Goal: Task Accomplishment & Management: Manage account settings

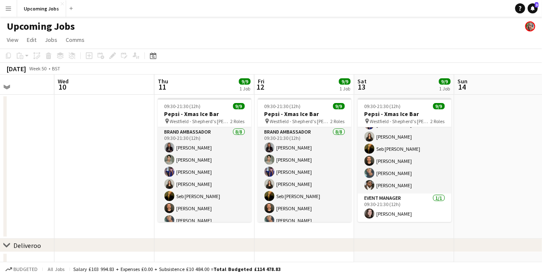
click at [5, 8] on app-icon "Menu" at bounding box center [8, 8] width 7 height 7
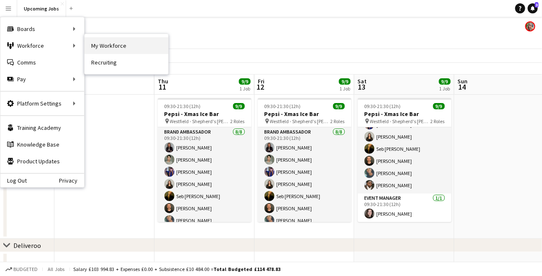
click at [97, 41] on link "My Workforce" at bounding box center [127, 45] width 84 height 17
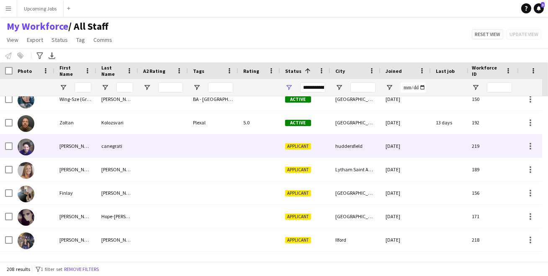
click at [28, 146] on img at bounding box center [26, 147] width 17 height 17
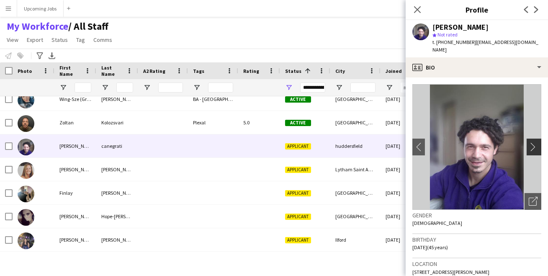
click at [529, 144] on app-icon "chevron-right" at bounding box center [535, 146] width 13 height 9
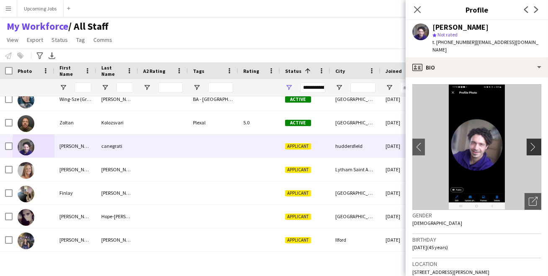
click at [529, 144] on app-icon "chevron-right" at bounding box center [535, 146] width 13 height 9
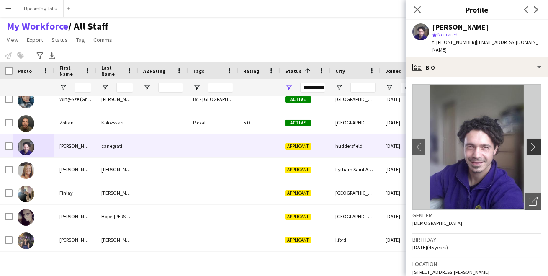
click at [529, 144] on app-icon "chevron-right" at bounding box center [535, 146] width 13 height 9
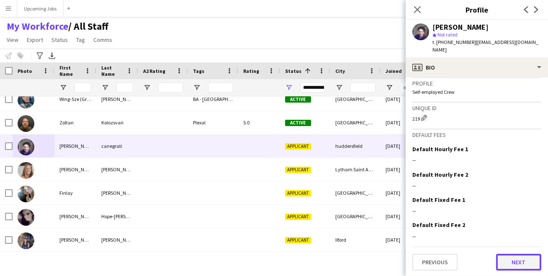
click at [523, 260] on button "Next" at bounding box center [518, 262] width 45 height 17
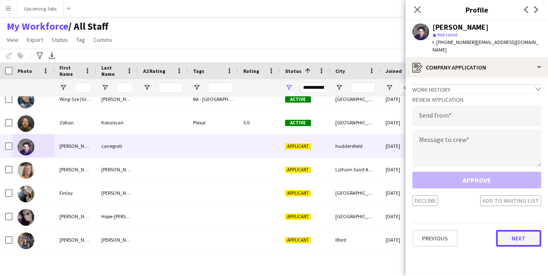
click at [519, 241] on button "Next" at bounding box center [518, 238] width 45 height 17
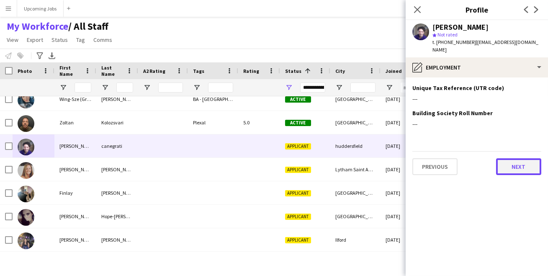
click at [517, 163] on button "Next" at bounding box center [518, 166] width 45 height 17
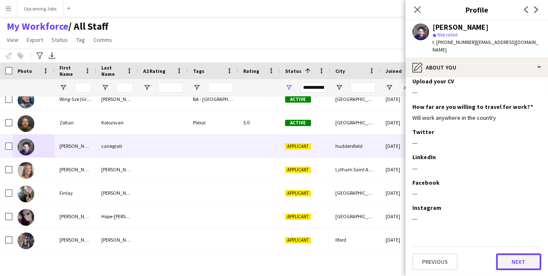
click at [512, 260] on button "Next" at bounding box center [518, 261] width 45 height 17
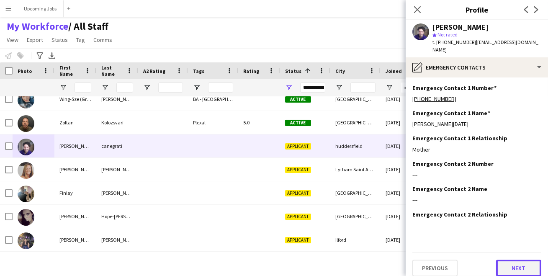
click at [515, 266] on button "Next" at bounding box center [518, 268] width 45 height 17
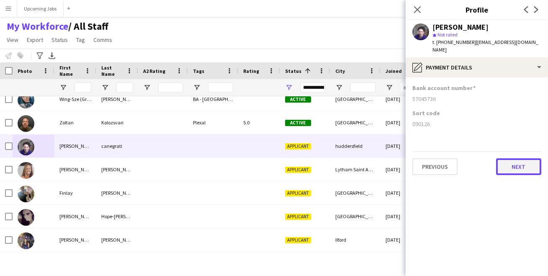
click at [507, 167] on button "Next" at bounding box center [518, 166] width 45 height 17
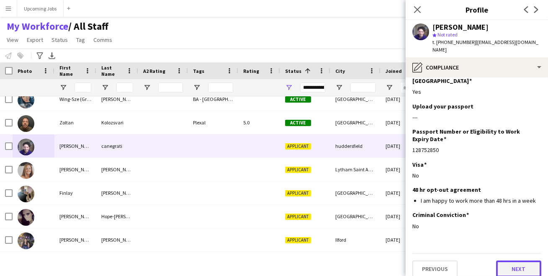
click at [511, 262] on button "Next" at bounding box center [518, 268] width 45 height 17
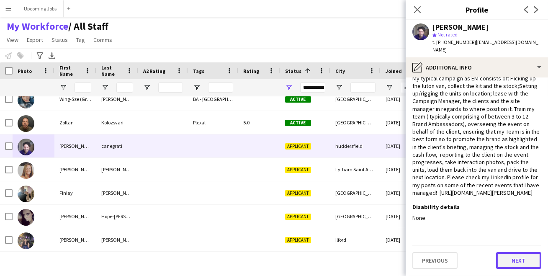
click at [513, 267] on button "Next" at bounding box center [518, 260] width 45 height 17
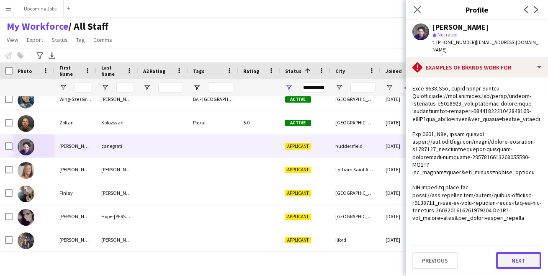
click at [514, 260] on button "Next" at bounding box center [518, 260] width 45 height 17
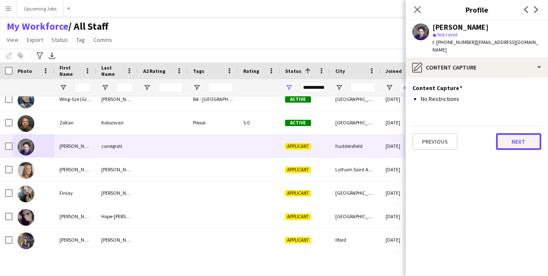
click at [517, 141] on button "Next" at bounding box center [518, 141] width 45 height 17
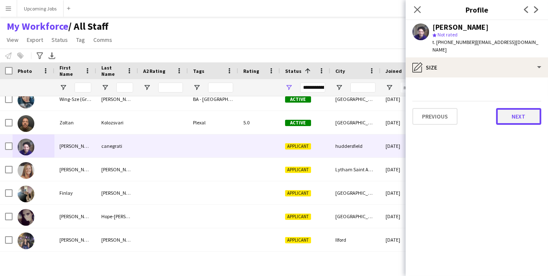
click at [517, 116] on button "Next" at bounding box center [518, 116] width 45 height 17
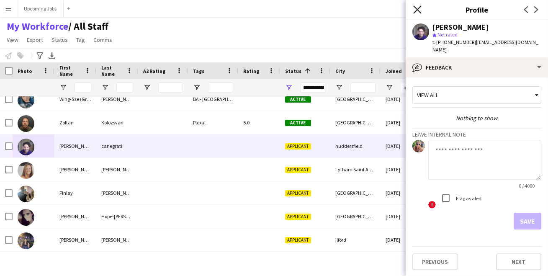
click at [419, 8] on icon at bounding box center [417, 9] width 8 height 8
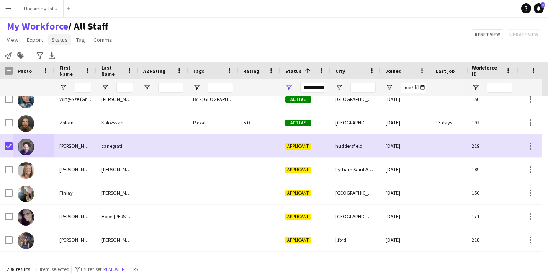
click at [58, 39] on span "Status" at bounding box center [59, 40] width 16 height 8
click at [79, 57] on link "Edit" at bounding box center [77, 58] width 59 height 18
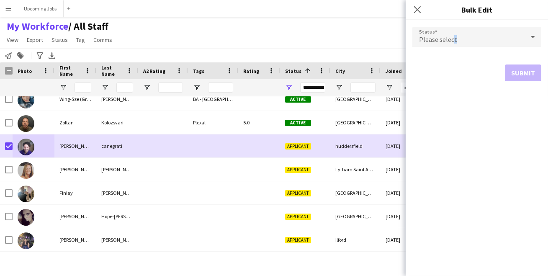
click at [454, 37] on span "Please select" at bounding box center [438, 39] width 38 height 8
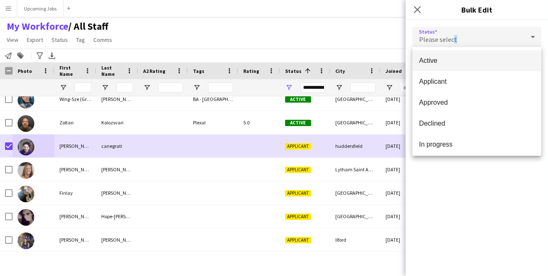
click at [468, 63] on span "Active" at bounding box center [477, 61] width 116 height 8
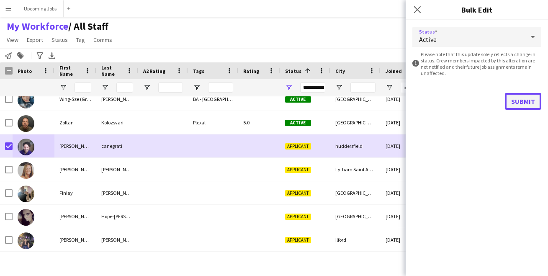
click at [519, 98] on button "Submit" at bounding box center [523, 101] width 36 height 17
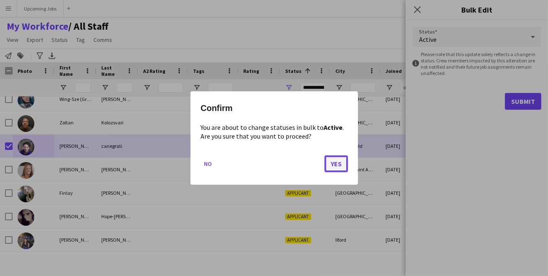
click at [346, 161] on button "Yes" at bounding box center [335, 163] width 23 height 17
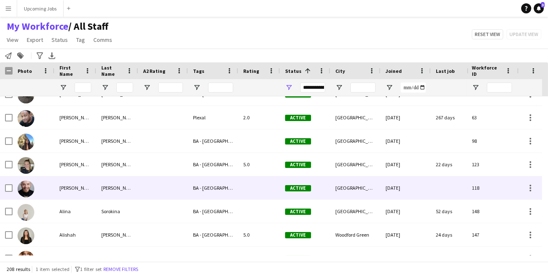
scroll to position [49, 0]
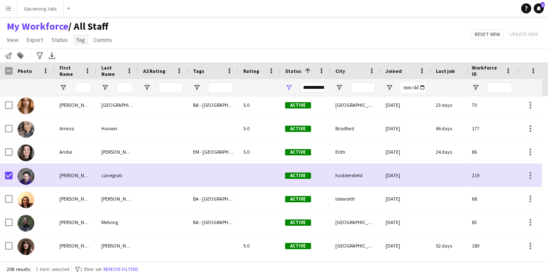
click at [80, 38] on span "Tag" at bounding box center [80, 40] width 9 height 8
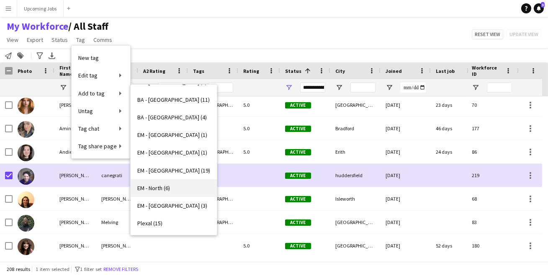
click at [156, 187] on span "EM - North (6)" at bounding box center [153, 188] width 33 height 8
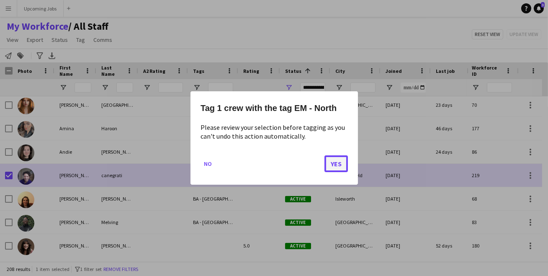
click at [344, 161] on button "Yes" at bounding box center [335, 163] width 23 height 17
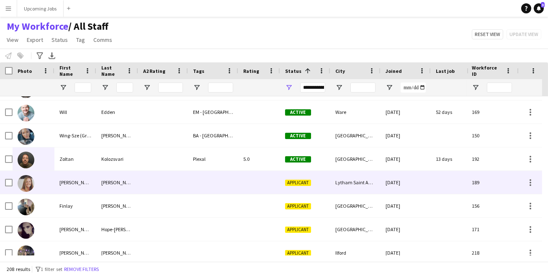
click at [23, 183] on img at bounding box center [26, 183] width 17 height 17
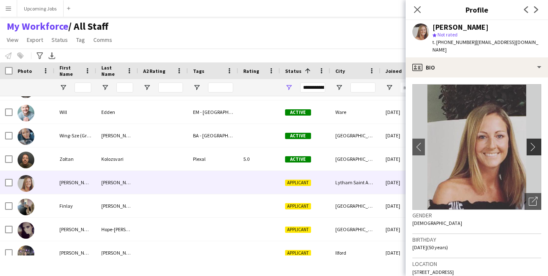
click at [529, 142] on app-icon "chevron-right" at bounding box center [535, 146] width 13 height 9
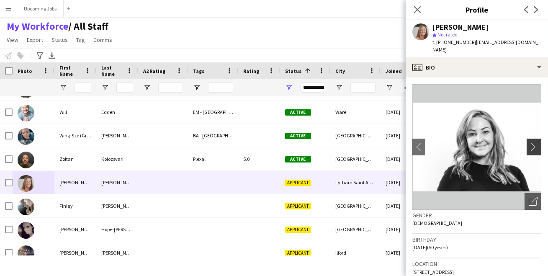
click at [529, 142] on app-icon "chevron-right" at bounding box center [535, 146] width 13 height 9
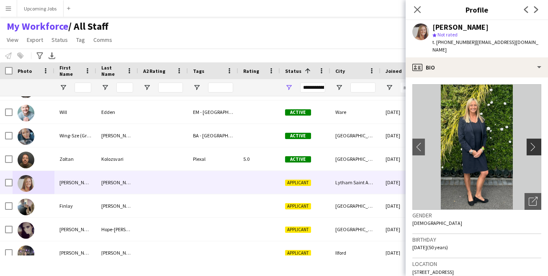
click at [529, 142] on app-icon "chevron-right" at bounding box center [535, 146] width 13 height 9
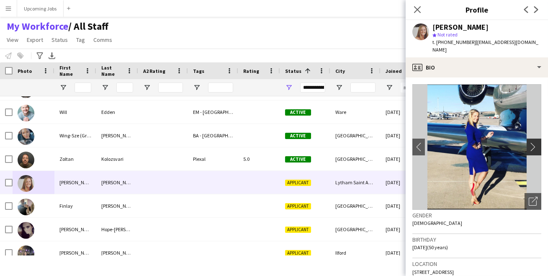
click at [529, 142] on app-icon "chevron-right" at bounding box center [535, 146] width 13 height 9
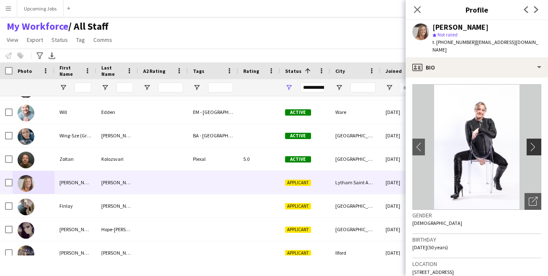
click at [529, 142] on app-icon "chevron-right" at bounding box center [535, 146] width 13 height 9
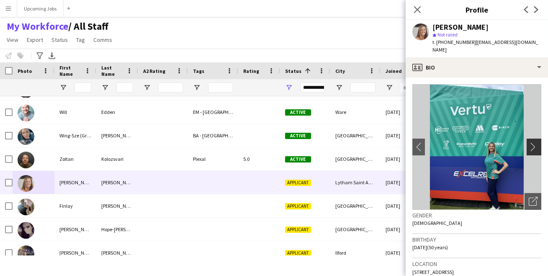
click at [529, 142] on app-icon "chevron-right" at bounding box center [535, 146] width 13 height 9
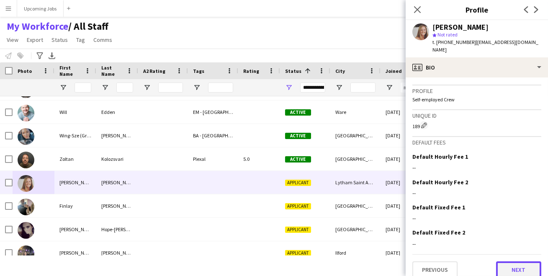
click at [508, 261] on button "Next" at bounding box center [518, 269] width 45 height 17
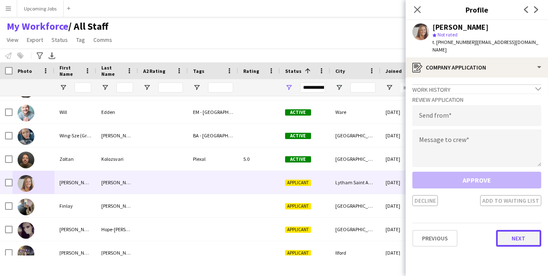
click at [515, 230] on button "Next" at bounding box center [518, 238] width 45 height 17
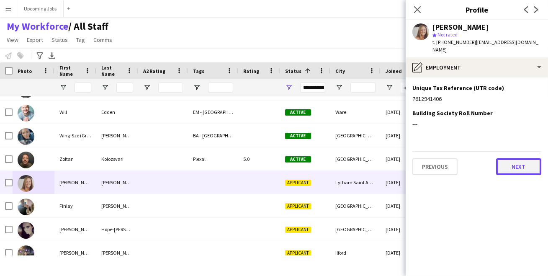
click at [514, 159] on button "Next" at bounding box center [518, 166] width 45 height 17
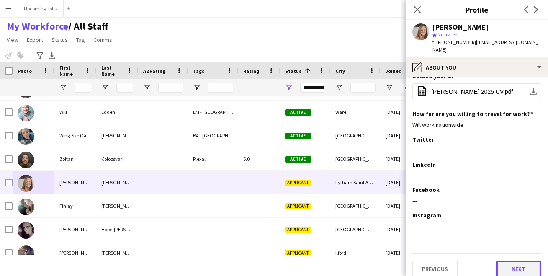
click at [513, 261] on button "Next" at bounding box center [518, 268] width 45 height 17
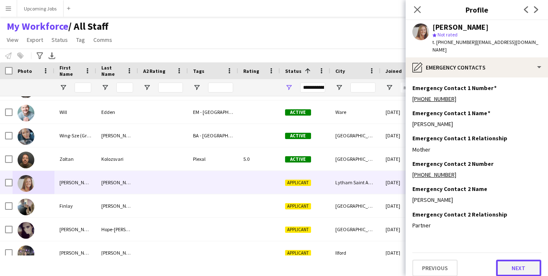
click at [512, 260] on button "Next" at bounding box center [518, 268] width 45 height 17
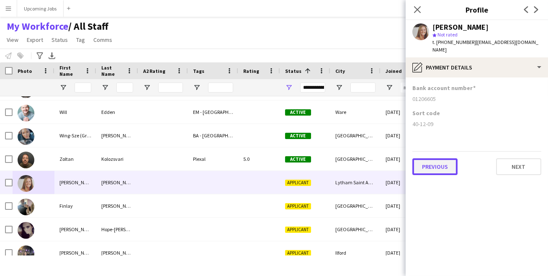
click at [427, 158] on button "Previous" at bounding box center [434, 166] width 45 height 17
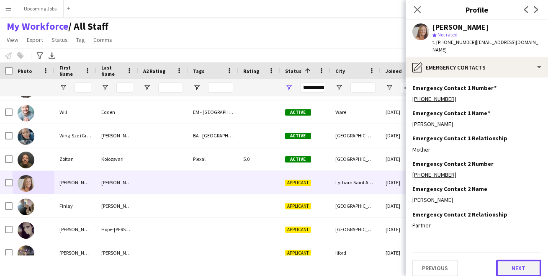
click at [513, 260] on button "Next" at bounding box center [518, 268] width 45 height 17
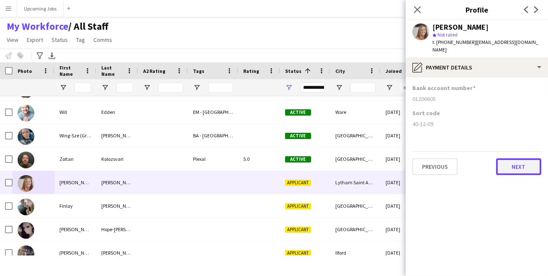
click at [520, 158] on button "Next" at bounding box center [518, 166] width 45 height 17
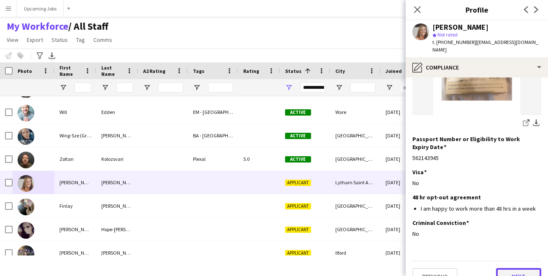
click at [516, 268] on button "Next" at bounding box center [518, 276] width 45 height 17
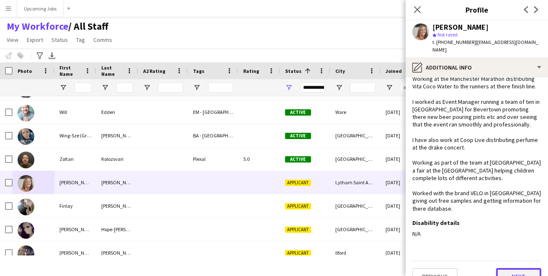
click at [506, 268] on button "Next" at bounding box center [518, 276] width 45 height 17
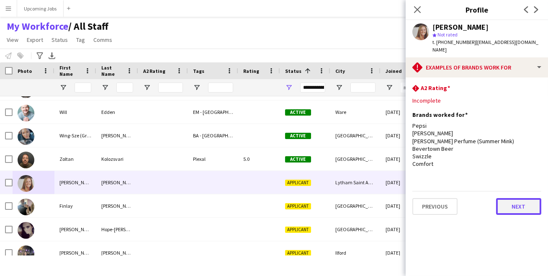
click at [518, 198] on button "Next" at bounding box center [518, 206] width 45 height 17
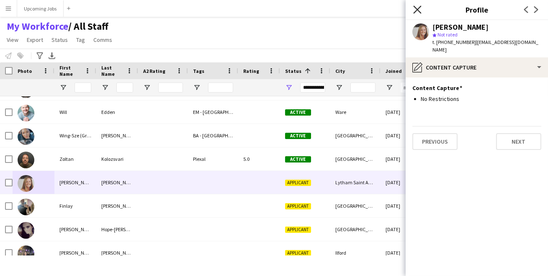
click at [416, 8] on icon "Close pop-in" at bounding box center [417, 9] width 8 height 8
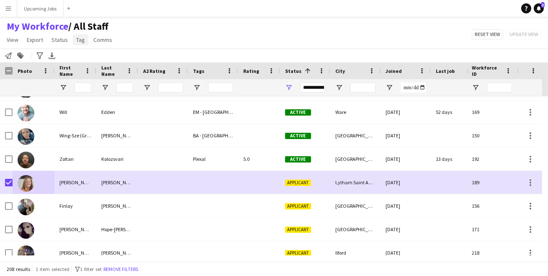
click at [80, 40] on span "Tag" at bounding box center [80, 40] width 9 height 8
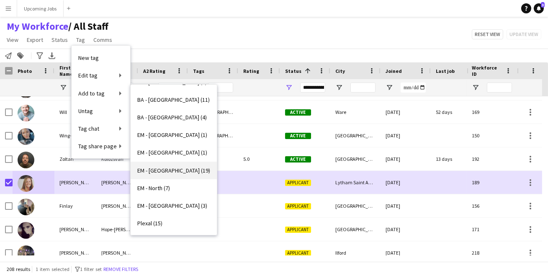
scroll to position [0, 0]
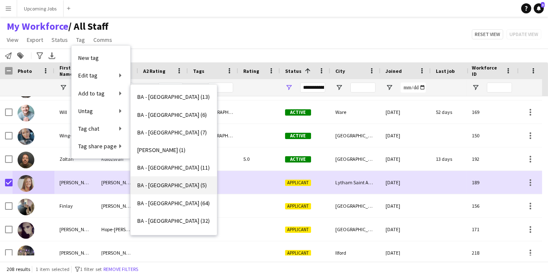
click at [157, 182] on span "BA - [GEOGRAPHIC_DATA] (5)" at bounding box center [171, 185] width 69 height 8
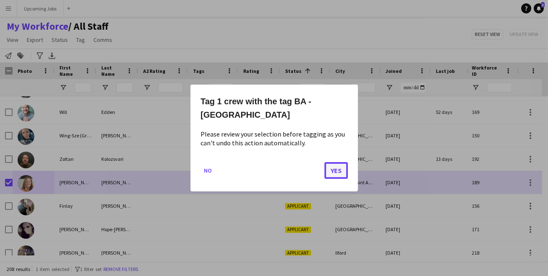
click at [335, 167] on button "Yes" at bounding box center [335, 170] width 23 height 17
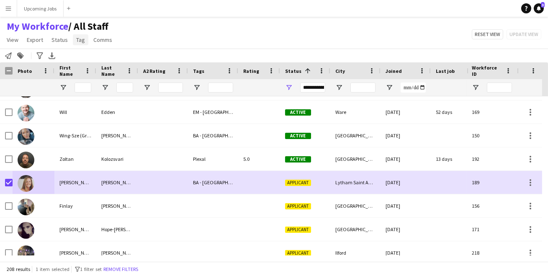
click at [80, 39] on span "Tag" at bounding box center [80, 40] width 9 height 8
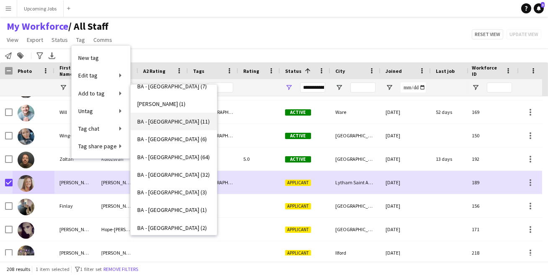
scroll to position [47, 0]
click at [158, 172] on span "BA - [GEOGRAPHIC_DATA] (32)" at bounding box center [173, 174] width 72 height 8
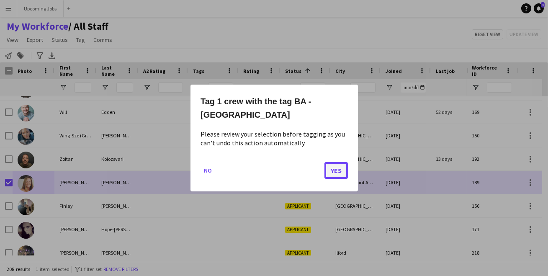
click at [334, 168] on button "Yes" at bounding box center [335, 170] width 23 height 17
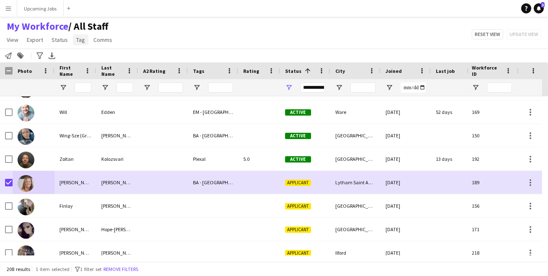
click at [80, 44] on link "Tag" at bounding box center [80, 39] width 15 height 11
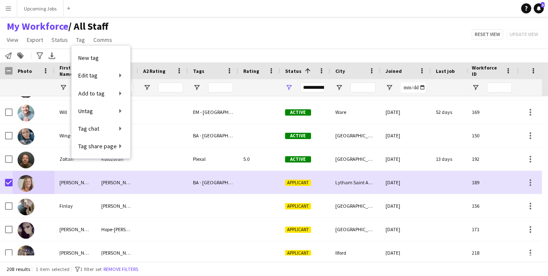
click at [158, 28] on div "My Workforce / All Staff View Views Default view All Staff [GEOGRAPHIC_DATA] EM…" at bounding box center [274, 34] width 548 height 28
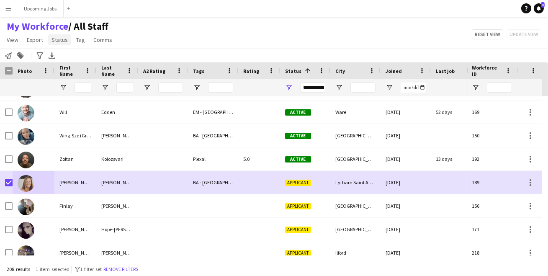
click at [60, 39] on span "Status" at bounding box center [59, 40] width 16 height 8
click at [74, 60] on link "Edit" at bounding box center [77, 58] width 59 height 18
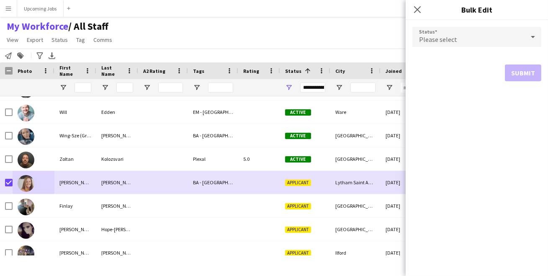
click at [474, 32] on div "Please select" at bounding box center [468, 37] width 112 height 20
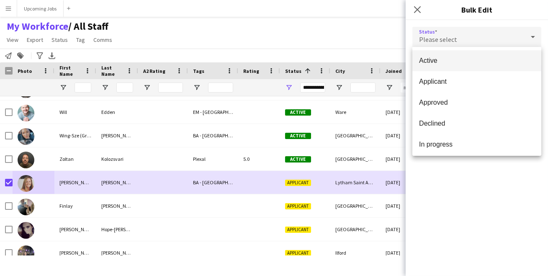
click at [463, 62] on span "Active" at bounding box center [477, 61] width 116 height 8
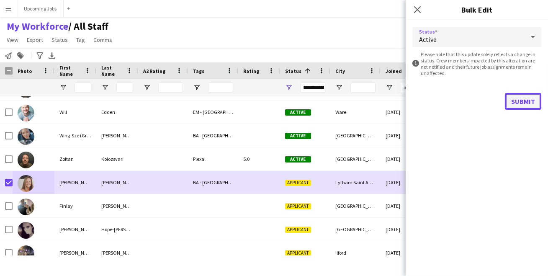
click at [525, 98] on button "Submit" at bounding box center [523, 101] width 36 height 17
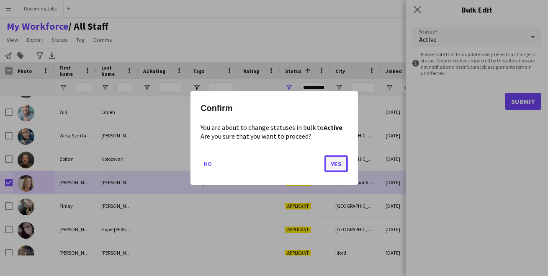
click at [336, 162] on button "Yes" at bounding box center [335, 163] width 23 height 17
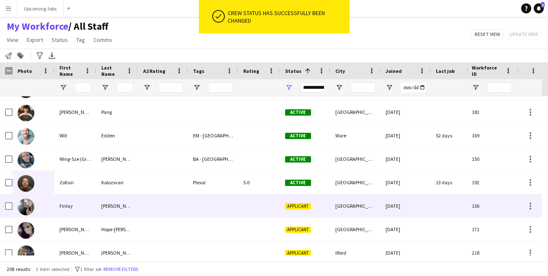
click at [28, 203] on img at bounding box center [26, 206] width 17 height 17
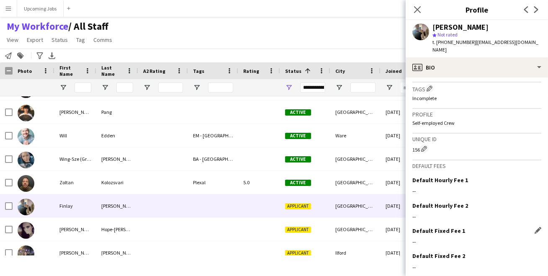
scroll to position [326, 0]
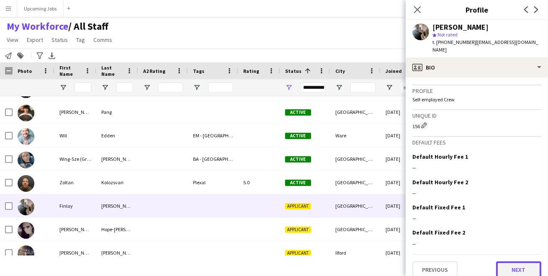
click at [509, 261] on button "Next" at bounding box center [518, 269] width 45 height 17
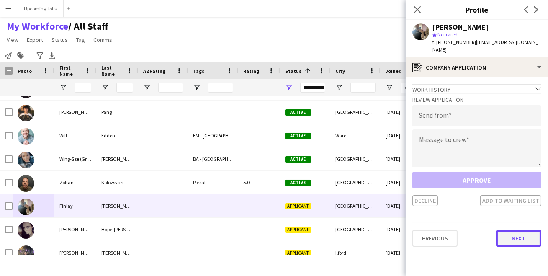
click at [522, 231] on button "Next" at bounding box center [518, 238] width 45 height 17
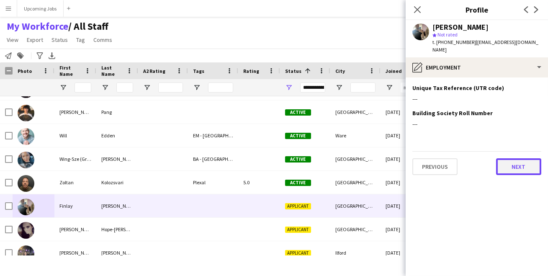
click at [507, 158] on button "Next" at bounding box center [518, 166] width 45 height 17
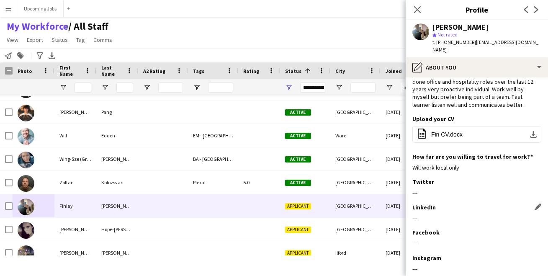
scroll to position [67, 0]
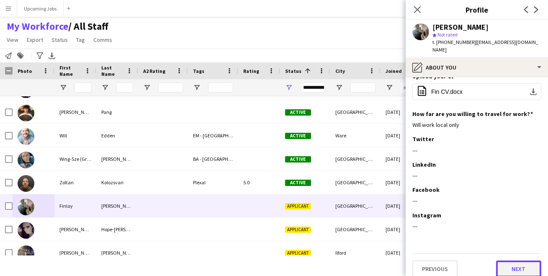
click at [513, 262] on button "Next" at bounding box center [518, 268] width 45 height 17
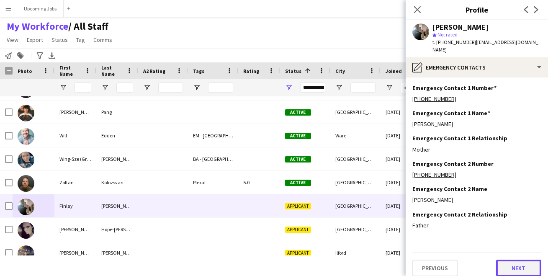
click at [514, 260] on button "Next" at bounding box center [518, 268] width 45 height 17
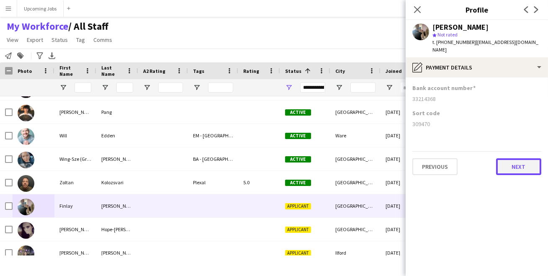
click at [516, 159] on button "Next" at bounding box center [518, 166] width 45 height 17
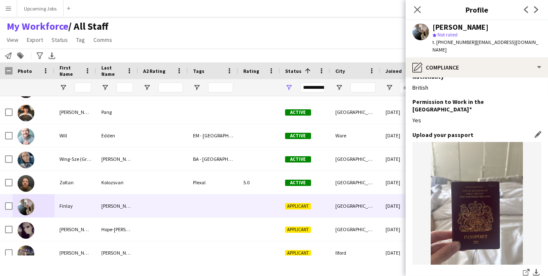
scroll to position [10, 0]
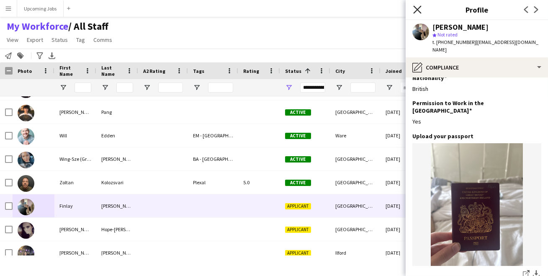
click at [419, 10] on icon "Close pop-in" at bounding box center [417, 9] width 8 height 8
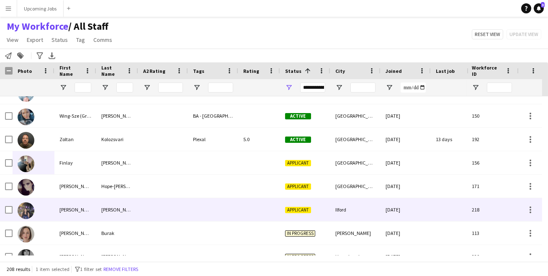
scroll to position [4228, 0]
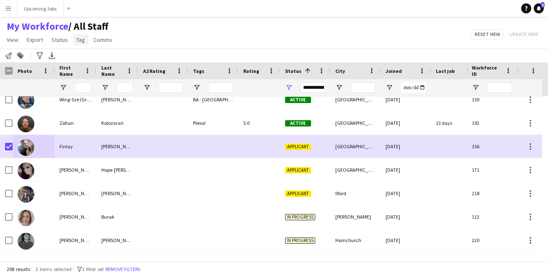
click at [80, 36] on span "Tag" at bounding box center [80, 40] width 9 height 8
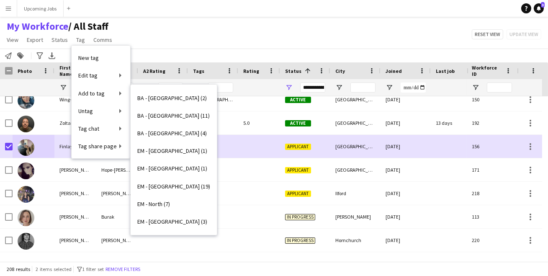
scroll to position [192, 0]
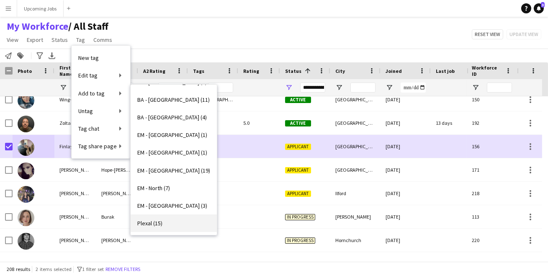
click at [152, 226] on span "Plexal (15)" at bounding box center [149, 223] width 25 height 8
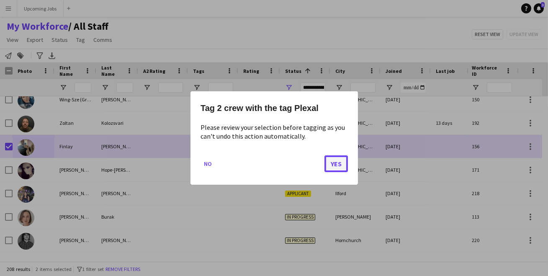
click at [339, 161] on button "Yes" at bounding box center [335, 163] width 23 height 17
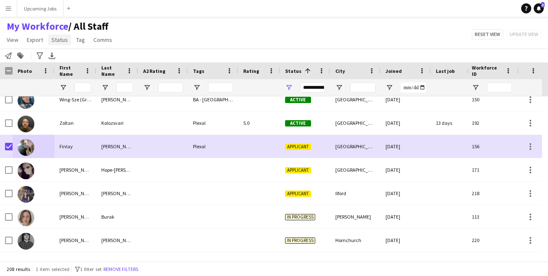
click at [58, 39] on span "Status" at bounding box center [59, 40] width 16 height 8
click at [65, 54] on link "Edit" at bounding box center [77, 58] width 59 height 18
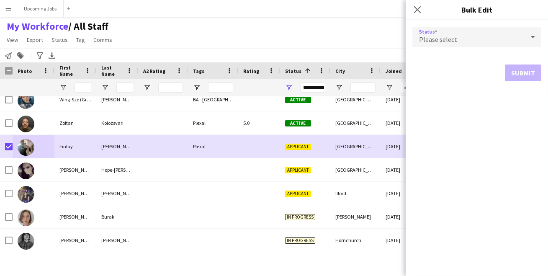
click at [470, 36] on div "Please select" at bounding box center [468, 37] width 112 height 20
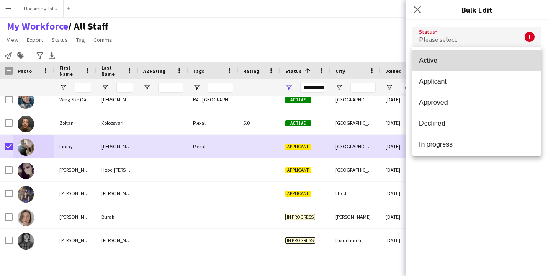
click at [478, 60] on span "Active" at bounding box center [477, 61] width 116 height 8
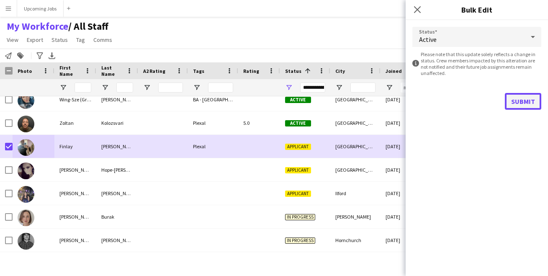
click at [525, 101] on button "Submit" at bounding box center [523, 101] width 36 height 17
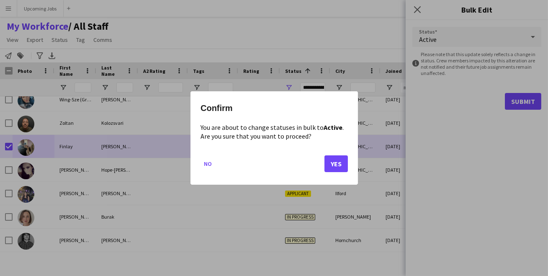
click at [318, 17] on div at bounding box center [274, 138] width 548 height 276
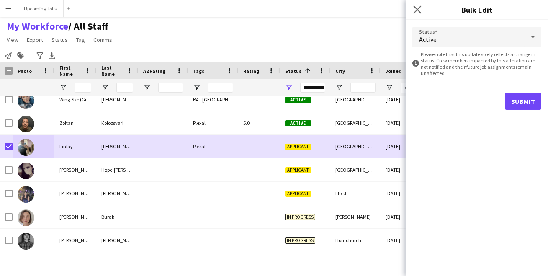
click at [413, 9] on app-icon "Close pop-in" at bounding box center [417, 10] width 12 height 12
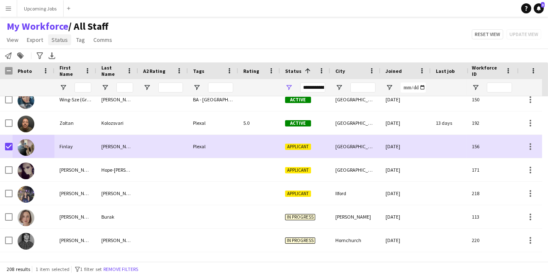
click at [61, 40] on span "Status" at bounding box center [59, 40] width 16 height 8
click at [67, 56] on link "Edit" at bounding box center [77, 58] width 59 height 18
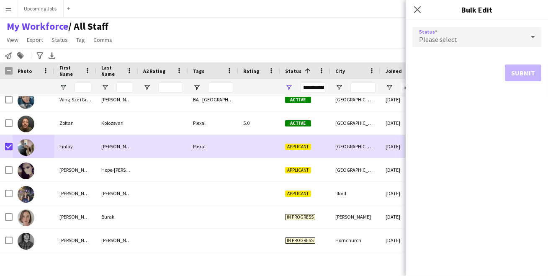
click at [453, 37] on span "Please select" at bounding box center [438, 39] width 38 height 8
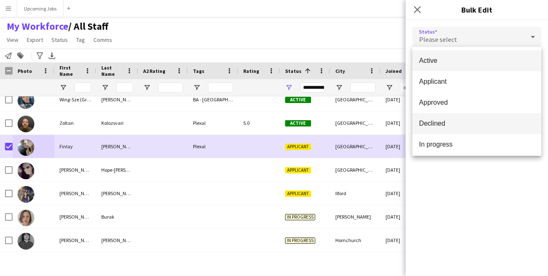
click at [447, 126] on span "Declined" at bounding box center [477, 123] width 116 height 8
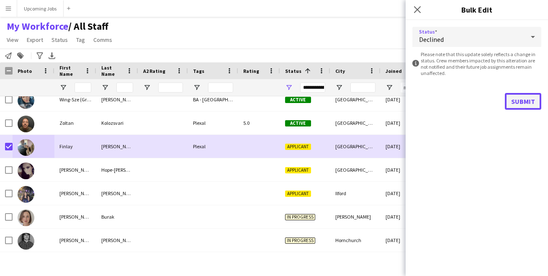
click at [522, 100] on button "Submit" at bounding box center [523, 101] width 36 height 17
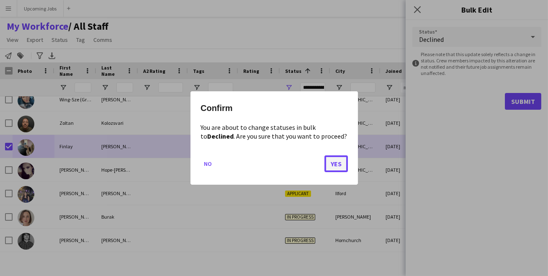
click at [336, 160] on button "Yes" at bounding box center [335, 163] width 23 height 17
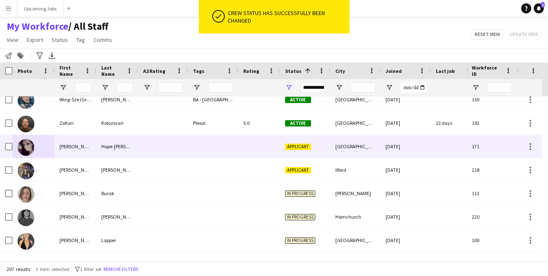
click at [94, 150] on div "[PERSON_NAME]" at bounding box center [75, 146] width 42 height 23
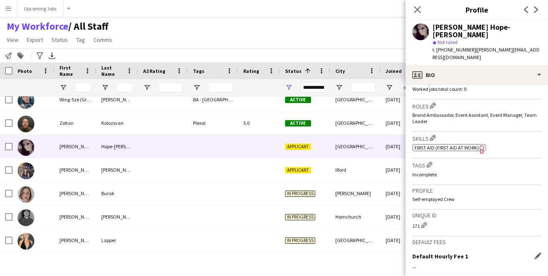
scroll to position [340, 0]
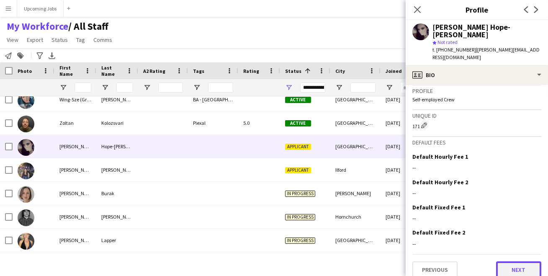
click at [502, 261] on button "Next" at bounding box center [518, 269] width 45 height 17
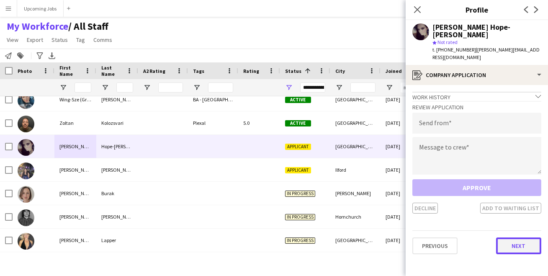
click at [516, 237] on button "Next" at bounding box center [518, 245] width 45 height 17
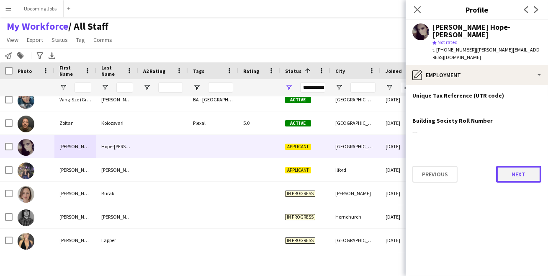
click at [509, 166] on button "Next" at bounding box center [518, 174] width 45 height 17
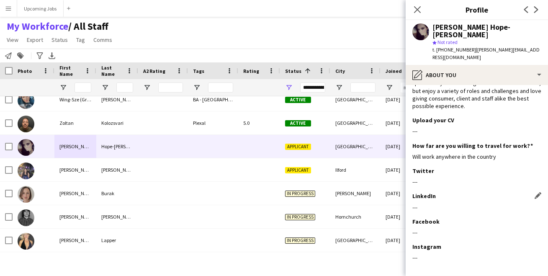
scroll to position [70, 0]
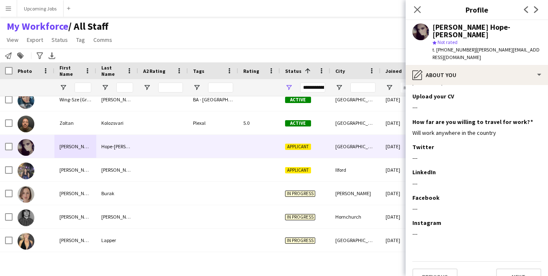
click at [510, 261] on div "Previous Next" at bounding box center [476, 273] width 129 height 24
click at [510, 268] on button "Next" at bounding box center [518, 276] width 45 height 17
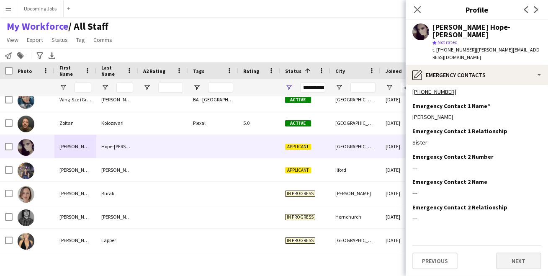
scroll to position [0, 0]
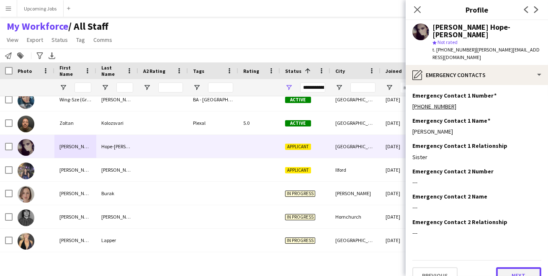
click at [511, 267] on button "Next" at bounding box center [518, 275] width 45 height 17
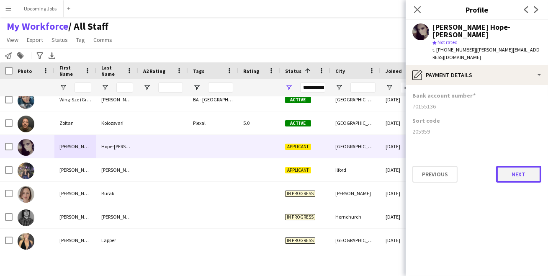
click at [521, 166] on button "Next" at bounding box center [518, 174] width 45 height 17
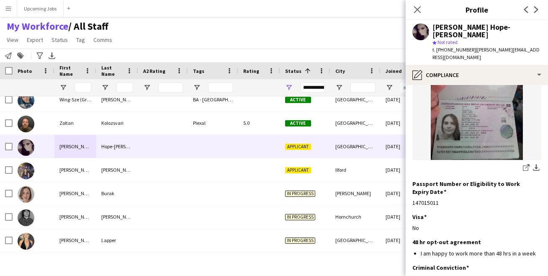
scroll to position [161, 0]
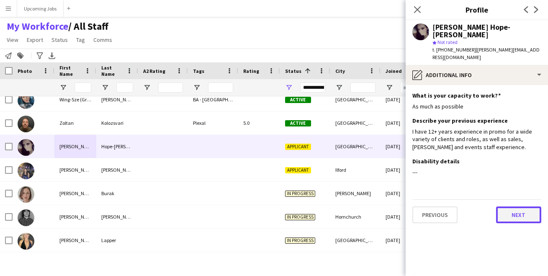
click at [513, 206] on button "Next" at bounding box center [518, 214] width 45 height 17
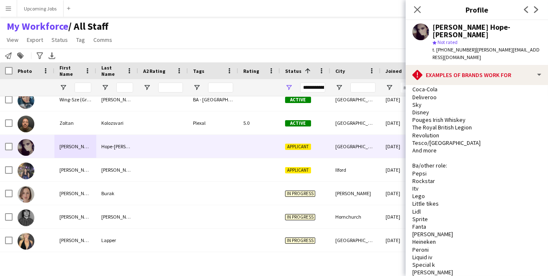
scroll to position [105, 0]
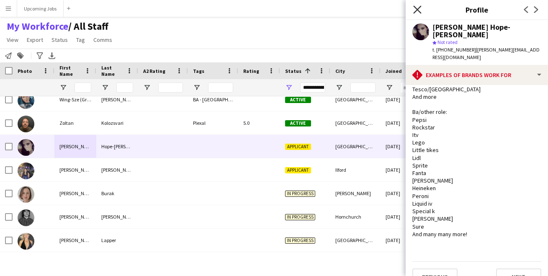
click at [417, 9] on icon at bounding box center [417, 9] width 8 height 8
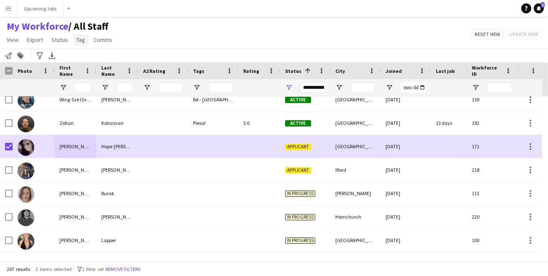
click at [77, 35] on link "Tag" at bounding box center [80, 39] width 15 height 11
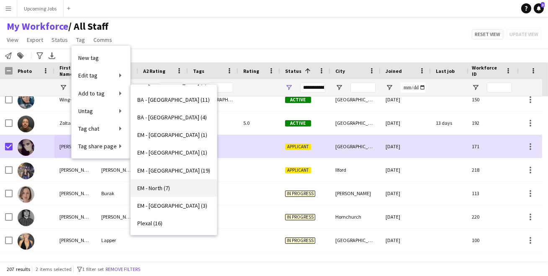
click at [151, 185] on span "EM - North (7)" at bounding box center [153, 188] width 33 height 8
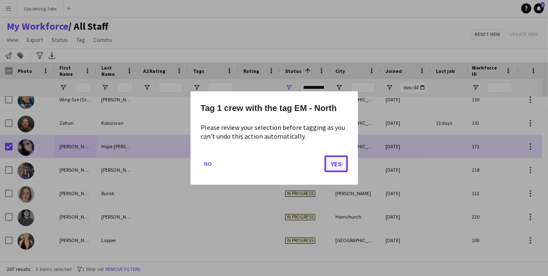
click at [337, 165] on button "Yes" at bounding box center [335, 163] width 23 height 17
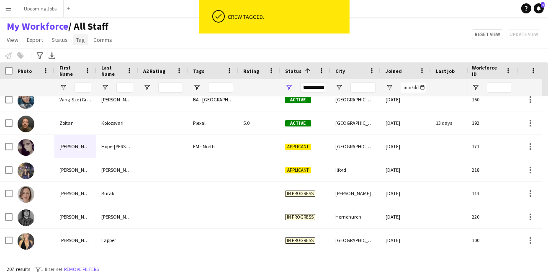
click at [77, 38] on span "Tag" at bounding box center [80, 40] width 9 height 8
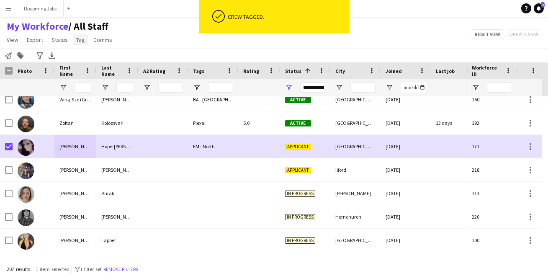
click at [81, 40] on span "Tag" at bounding box center [80, 40] width 9 height 8
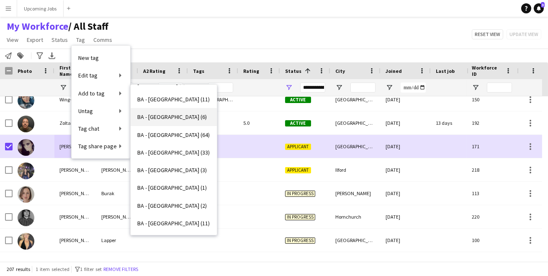
scroll to position [69, 0]
click at [159, 168] on span "BA - [GEOGRAPHIC_DATA] (3)" at bounding box center [171, 169] width 69 height 8
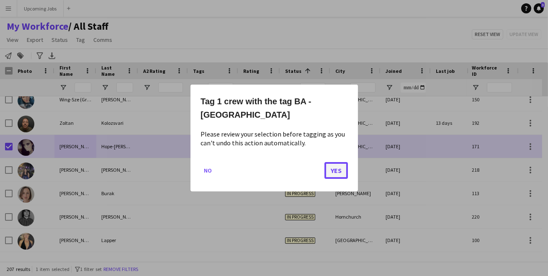
click at [337, 169] on button "Yes" at bounding box center [335, 170] width 23 height 17
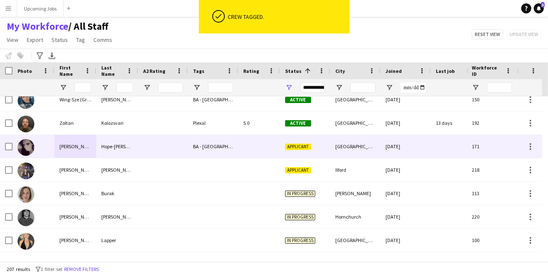
click at [15, 148] on div at bounding box center [34, 146] width 42 height 23
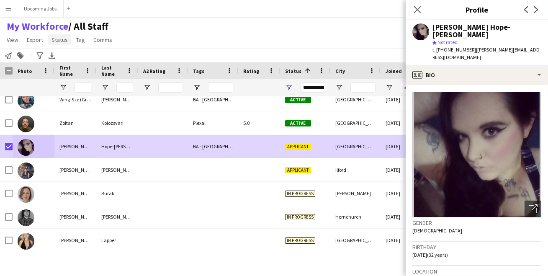
click at [59, 40] on span "Status" at bounding box center [59, 40] width 16 height 8
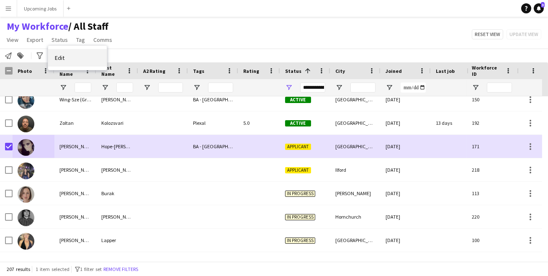
click at [68, 65] on link "Edit" at bounding box center [77, 58] width 59 height 18
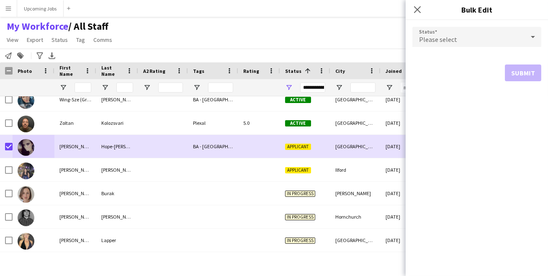
click at [449, 37] on span "Please select" at bounding box center [438, 39] width 38 height 8
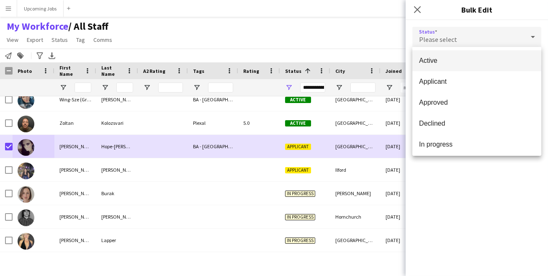
click at [458, 62] on span "Active" at bounding box center [477, 61] width 116 height 8
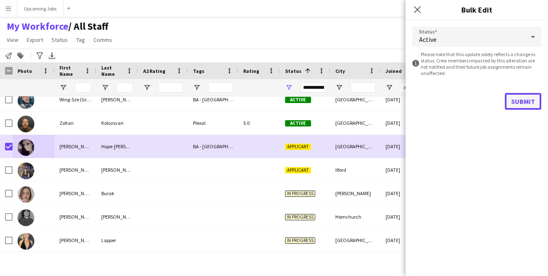
click at [527, 99] on button "Submit" at bounding box center [523, 101] width 36 height 17
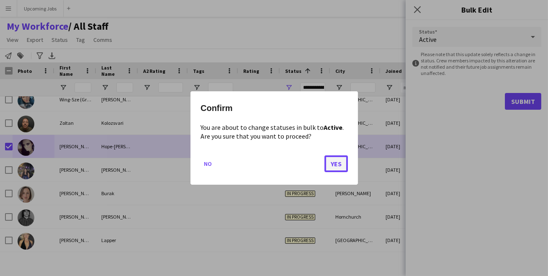
click at [332, 165] on button "Yes" at bounding box center [335, 163] width 23 height 17
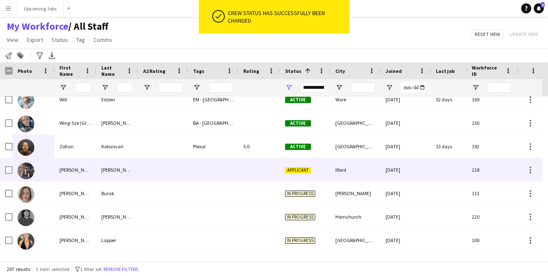
click at [28, 173] on img at bounding box center [26, 170] width 17 height 17
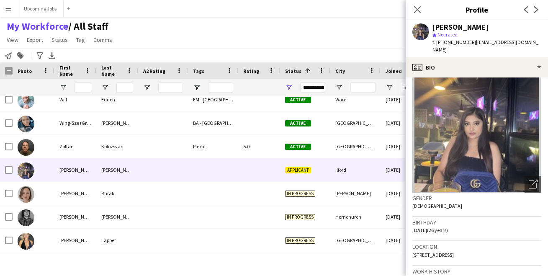
scroll to position [21, 0]
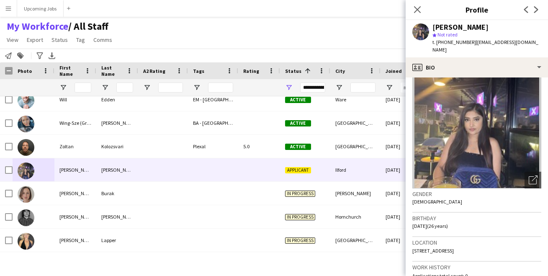
drag, startPoint x: 481, startPoint y: 245, endPoint x: 463, endPoint y: 245, distance: 17.6
click at [463, 245] on div "Location [STREET_ADDRESS]" at bounding box center [476, 249] width 129 height 24
copy span "IG1 2SY"
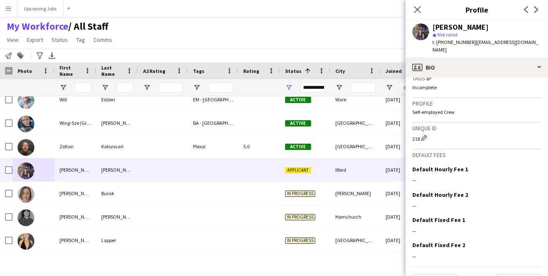
scroll to position [333, 0]
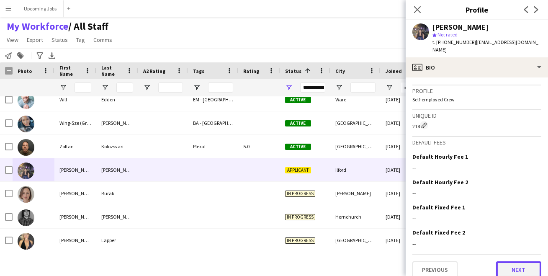
click at [512, 261] on button "Next" at bounding box center [518, 269] width 45 height 17
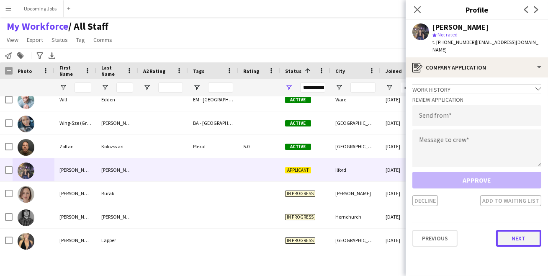
click at [520, 230] on button "Next" at bounding box center [518, 238] width 45 height 17
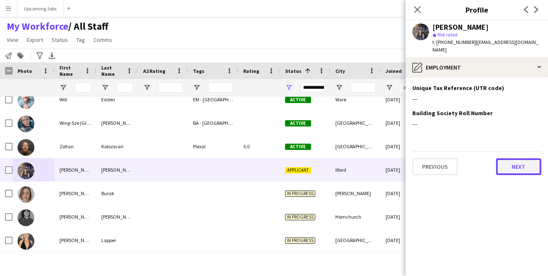
click at [523, 158] on button "Next" at bounding box center [518, 166] width 45 height 17
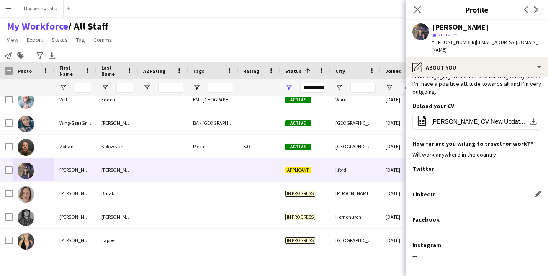
scroll to position [75, 0]
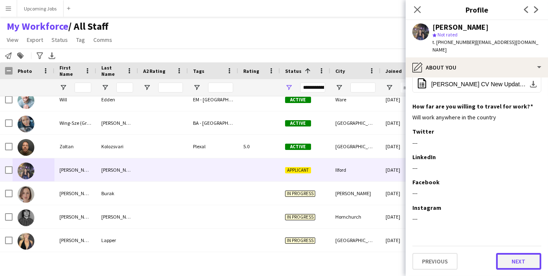
click at [524, 260] on button "Next" at bounding box center [518, 261] width 45 height 17
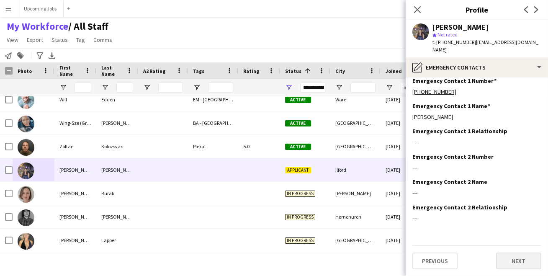
scroll to position [0, 0]
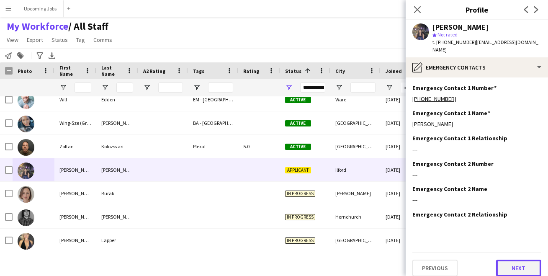
click at [512, 260] on button "Next" at bounding box center [518, 268] width 45 height 17
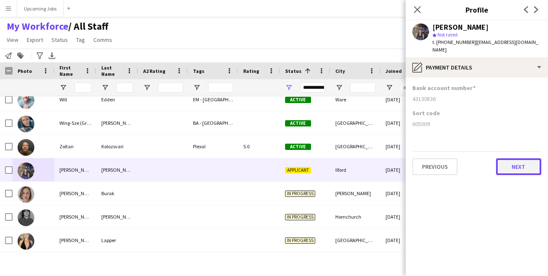
click at [513, 162] on button "Next" at bounding box center [518, 166] width 45 height 17
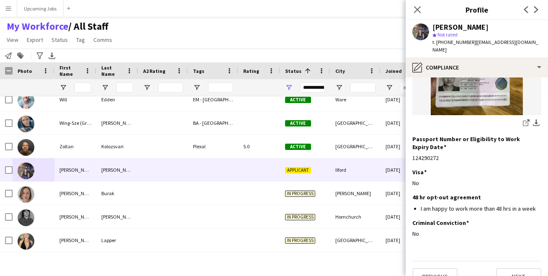
scroll to position [157, 0]
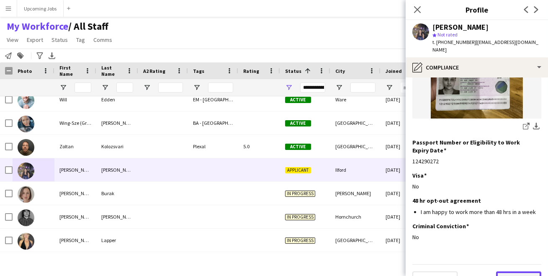
click at [518, 271] on button "Next" at bounding box center [518, 279] width 45 height 17
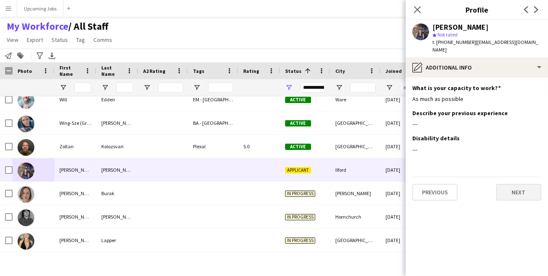
scroll to position [0, 0]
click at [506, 208] on app-section-data-types "What is your capacity to work? Edit this field As much as possible Describe you…" at bounding box center [477, 176] width 142 height 198
click at [510, 188] on button "Next" at bounding box center [518, 192] width 45 height 17
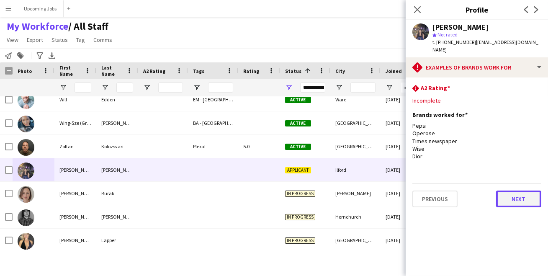
click at [507, 190] on button "Next" at bounding box center [518, 198] width 45 height 17
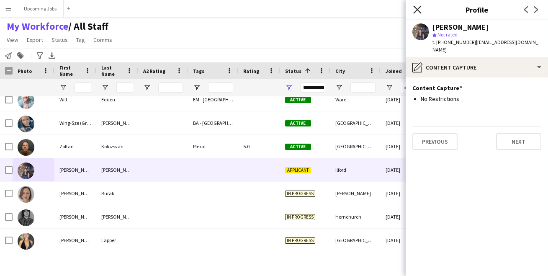
click at [417, 9] on icon at bounding box center [417, 9] width 8 height 8
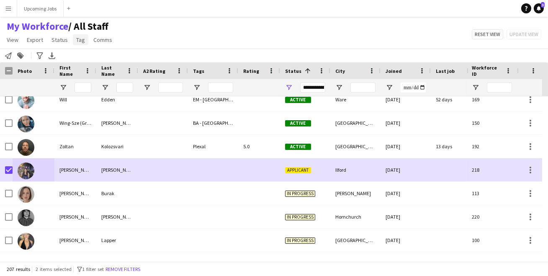
click at [77, 37] on span "Tag" at bounding box center [80, 40] width 9 height 8
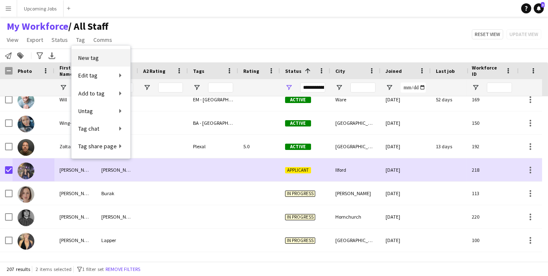
click at [93, 57] on span "New tag" at bounding box center [88, 58] width 21 height 8
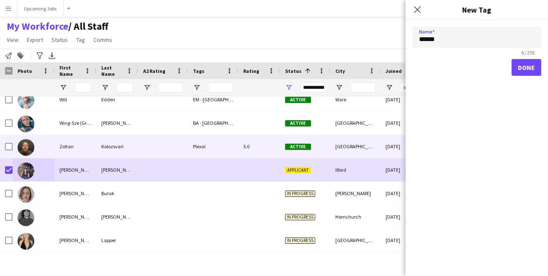
type input "******"
click at [512, 59] on button "Done" at bounding box center [527, 67] width 30 height 17
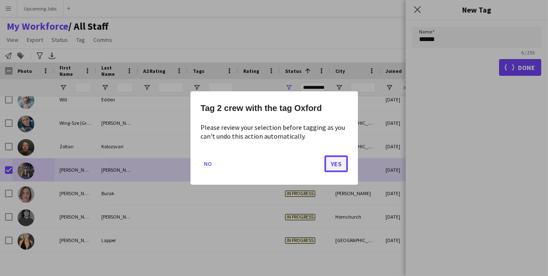
click at [335, 162] on button "Yes" at bounding box center [335, 163] width 23 height 17
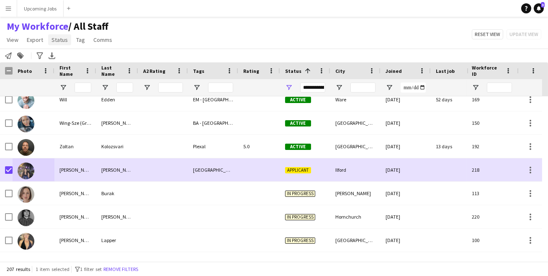
click at [54, 39] on span "Status" at bounding box center [59, 40] width 16 height 8
click at [75, 64] on link "Edit" at bounding box center [77, 58] width 59 height 18
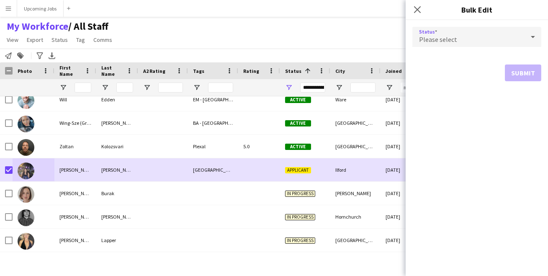
click at [437, 37] on span "Please select" at bounding box center [438, 39] width 38 height 8
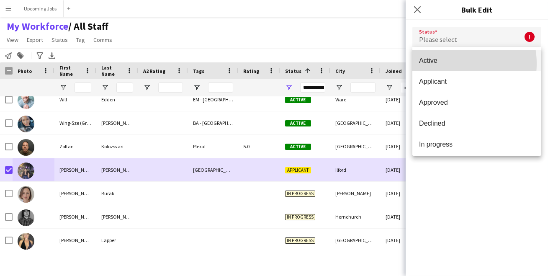
click at [443, 64] on span "Active" at bounding box center [477, 61] width 116 height 8
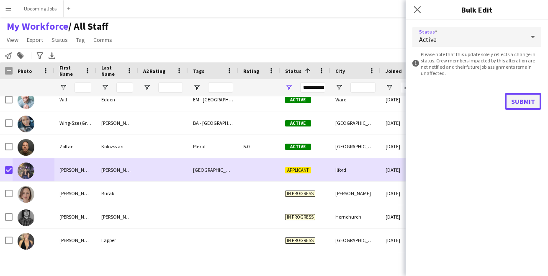
click at [522, 103] on button "Submit" at bounding box center [523, 101] width 36 height 17
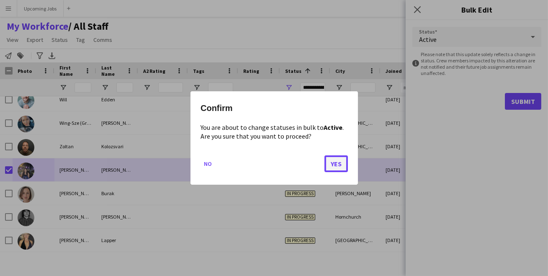
click at [334, 162] on button "Yes" at bounding box center [335, 163] width 23 height 17
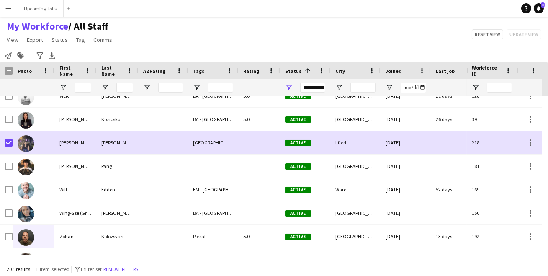
scroll to position [4122, 0]
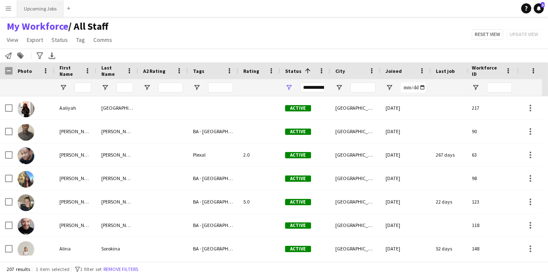
click at [39, 7] on button "Upcoming Jobs Close" at bounding box center [40, 8] width 46 height 16
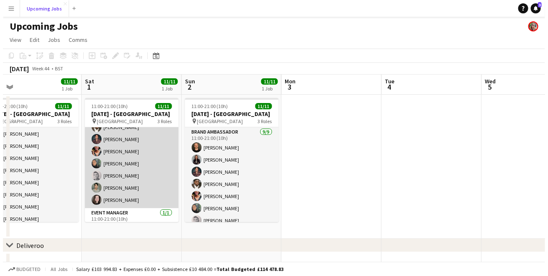
scroll to position [88, 0]
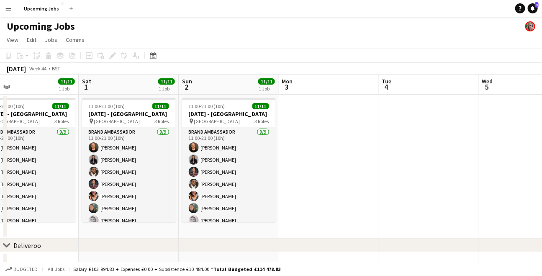
click at [6, 8] on app-icon "Menu" at bounding box center [8, 8] width 7 height 7
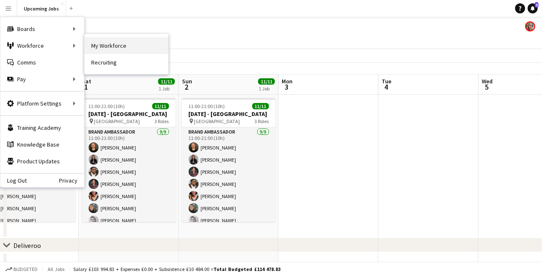
click at [108, 51] on link "My Workforce" at bounding box center [127, 45] width 84 height 17
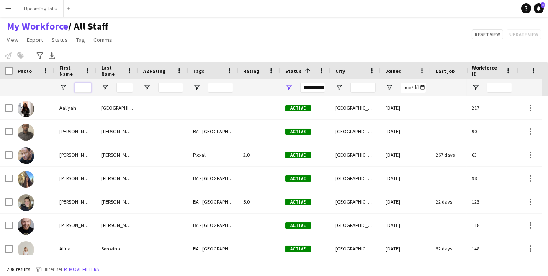
click at [86, 87] on input "First Name Filter Input" at bounding box center [83, 87] width 17 height 10
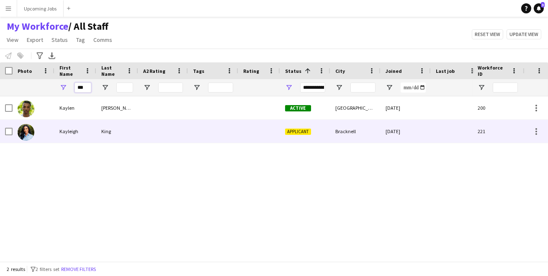
type input "***"
click at [69, 132] on div "Kayleigh" at bounding box center [75, 131] width 42 height 23
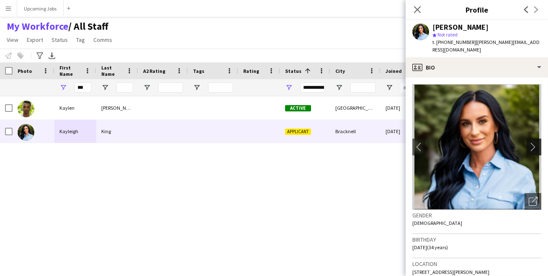
click at [531, 142] on app-icon "chevron-right" at bounding box center [535, 146] width 13 height 9
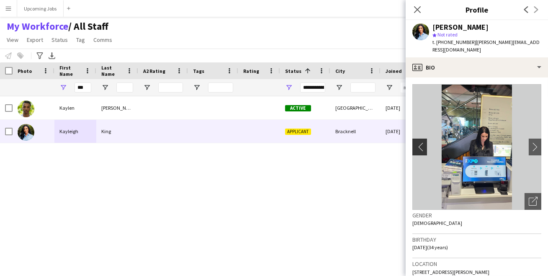
click at [416, 142] on app-icon "chevron-left" at bounding box center [418, 146] width 13 height 9
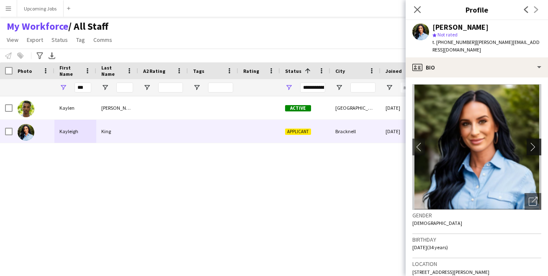
click at [529, 142] on app-icon "chevron-right" at bounding box center [535, 146] width 13 height 9
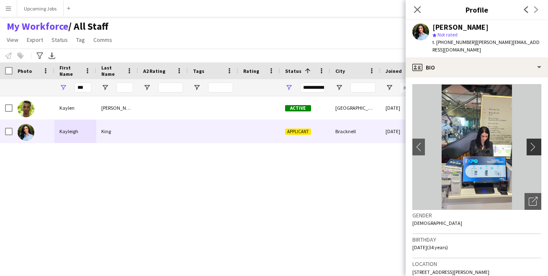
click at [529, 142] on app-icon "chevron-right" at bounding box center [535, 146] width 13 height 9
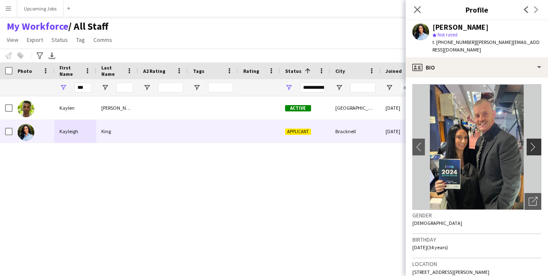
click at [529, 142] on app-icon "chevron-right" at bounding box center [535, 146] width 13 height 9
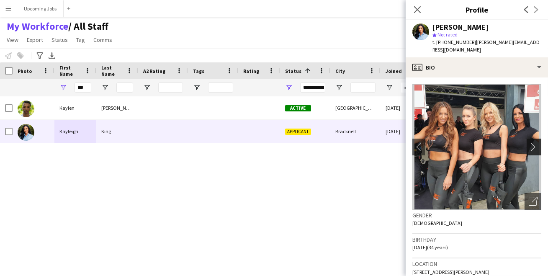
click at [529, 142] on app-icon "chevron-right" at bounding box center [535, 146] width 13 height 9
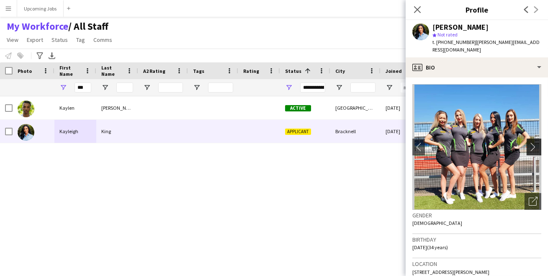
click at [529, 142] on app-icon "chevron-right" at bounding box center [535, 146] width 13 height 9
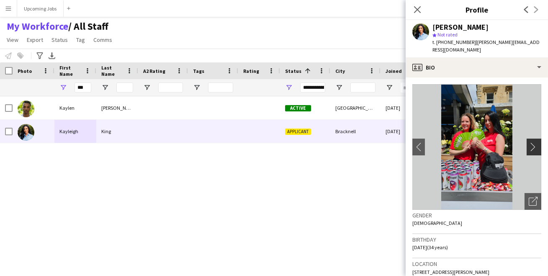
click at [529, 142] on app-icon "chevron-right" at bounding box center [535, 146] width 13 height 9
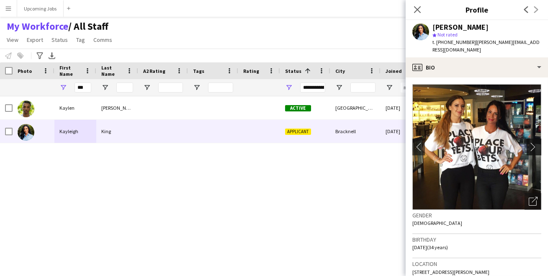
click at [529, 142] on app-icon "chevron-right" at bounding box center [535, 146] width 13 height 9
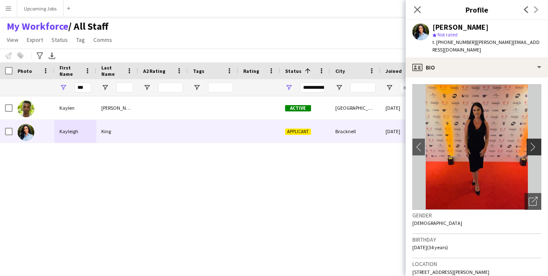
click at [529, 142] on app-icon "chevron-right" at bounding box center [535, 146] width 13 height 9
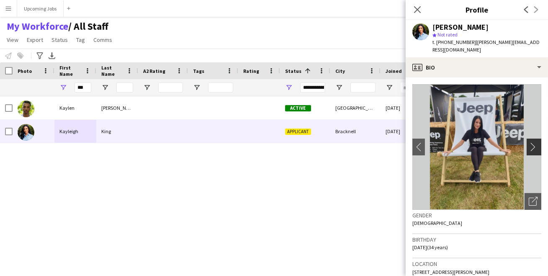
click at [529, 142] on app-icon "chevron-right" at bounding box center [535, 146] width 13 height 9
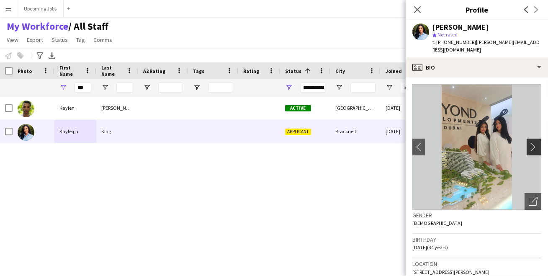
click at [529, 142] on app-icon "chevron-right" at bounding box center [535, 146] width 13 height 9
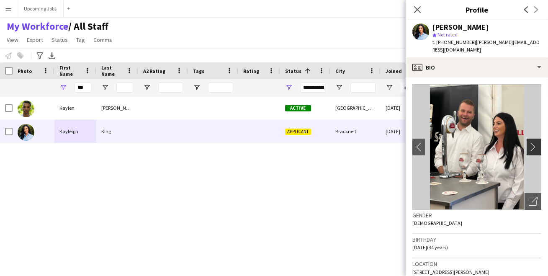
click at [529, 142] on app-icon "chevron-right" at bounding box center [535, 146] width 13 height 9
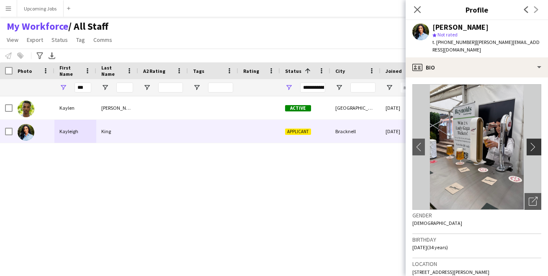
click at [529, 142] on app-icon "chevron-right" at bounding box center [535, 146] width 13 height 9
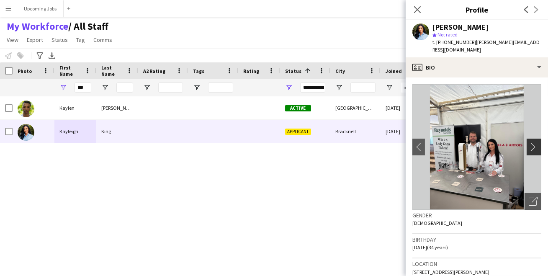
click at [529, 142] on app-icon "chevron-right" at bounding box center [535, 146] width 13 height 9
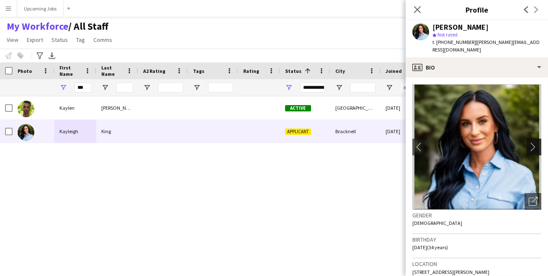
click at [529, 142] on app-icon "chevron-right" at bounding box center [535, 146] width 13 height 9
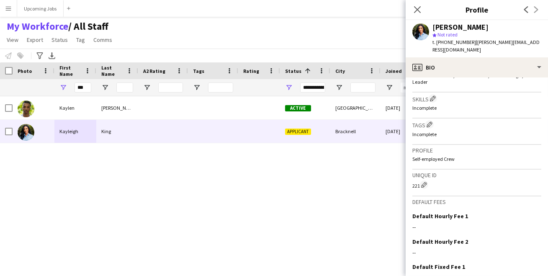
scroll to position [332, 0]
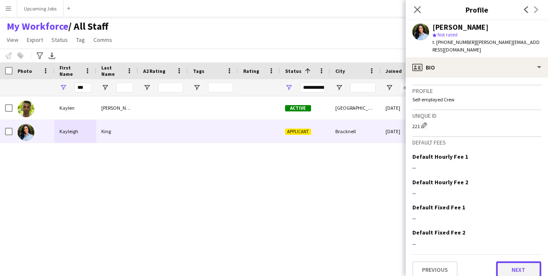
click at [512, 261] on button "Next" at bounding box center [518, 269] width 45 height 17
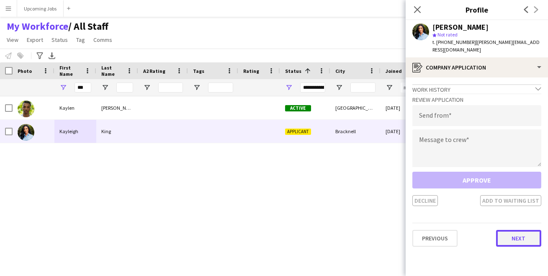
click at [508, 230] on button "Next" at bounding box center [518, 238] width 45 height 17
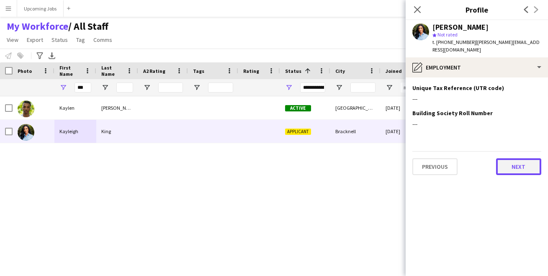
click at [511, 159] on button "Next" at bounding box center [518, 166] width 45 height 17
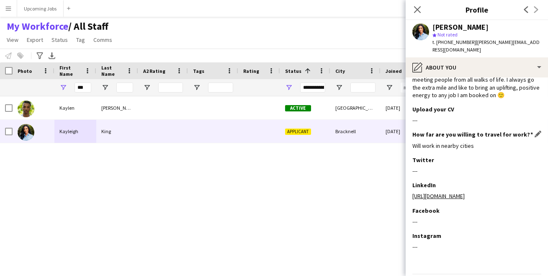
scroll to position [108, 0]
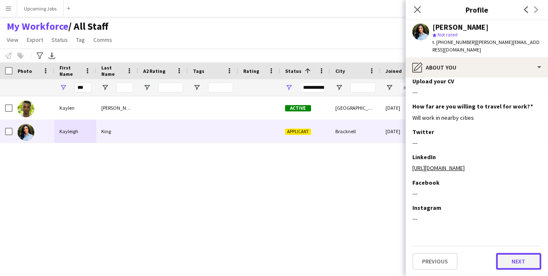
click at [506, 260] on button "Next" at bounding box center [518, 261] width 45 height 17
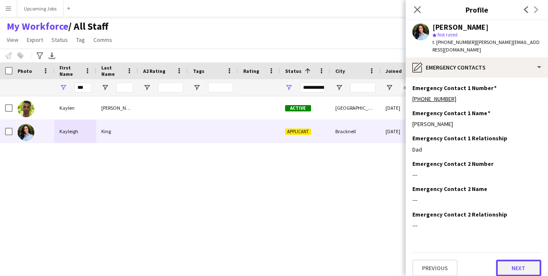
click at [511, 260] on button "Next" at bounding box center [518, 268] width 45 height 17
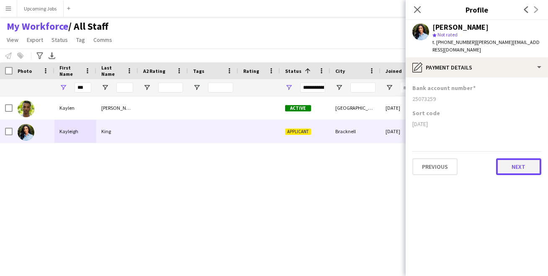
click at [522, 158] on button "Next" at bounding box center [518, 166] width 45 height 17
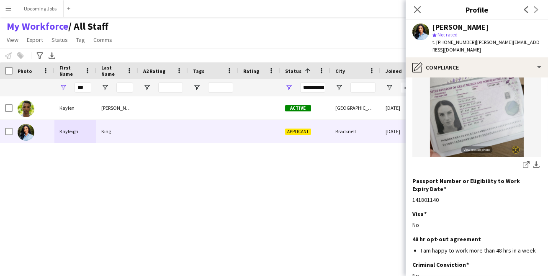
scroll to position [161, 0]
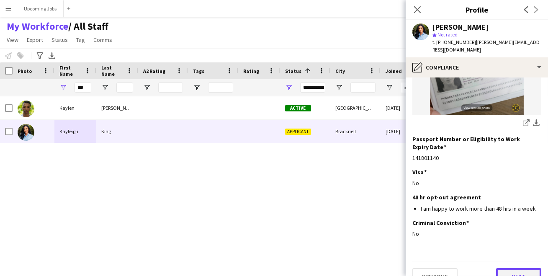
click at [517, 268] on button "Next" at bounding box center [518, 276] width 45 height 17
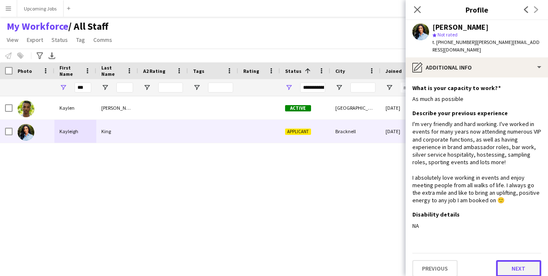
click at [517, 262] on button "Next" at bounding box center [518, 268] width 45 height 17
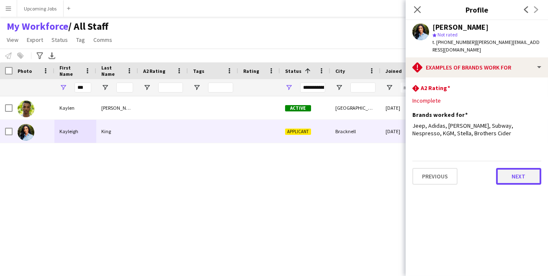
click at [518, 168] on button "Next" at bounding box center [518, 176] width 45 height 17
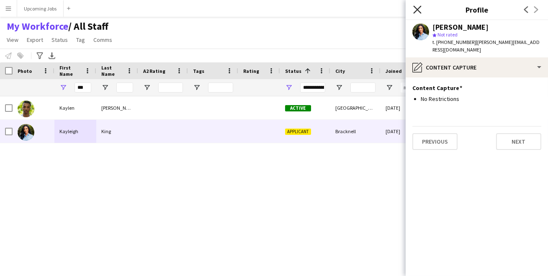
click at [416, 9] on icon "Close pop-in" at bounding box center [417, 9] width 8 height 8
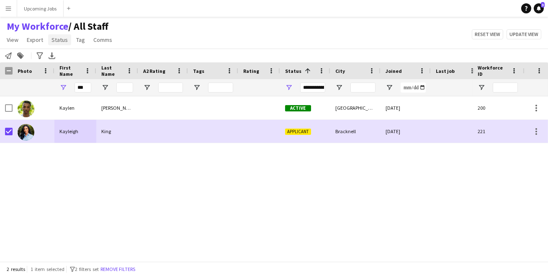
click at [59, 40] on span "Status" at bounding box center [59, 40] width 16 height 8
click at [64, 54] on link "Edit" at bounding box center [77, 58] width 59 height 18
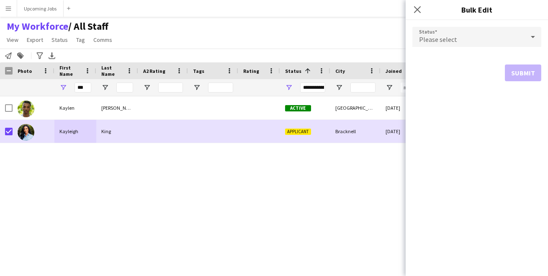
click at [443, 34] on div "Please select" at bounding box center [468, 37] width 112 height 20
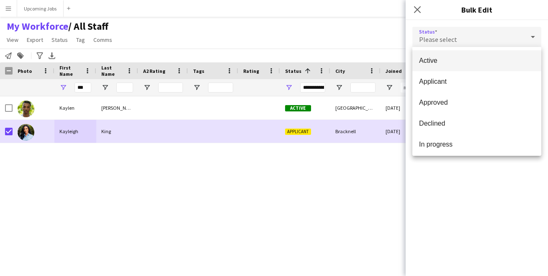
click at [255, 40] on div at bounding box center [274, 138] width 548 height 276
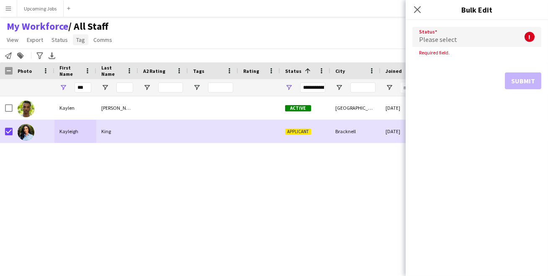
click at [76, 43] on span "Tag" at bounding box center [80, 40] width 9 height 8
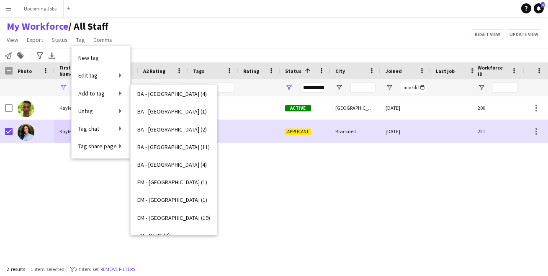
scroll to position [140, 0]
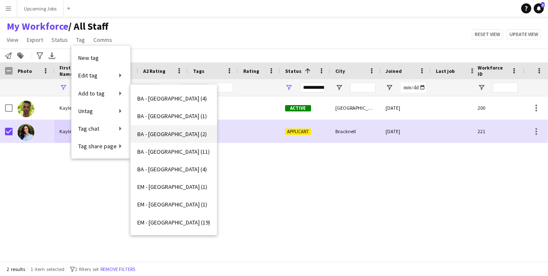
click at [156, 133] on span "BA - [GEOGRAPHIC_DATA] (2)" at bounding box center [171, 134] width 69 height 8
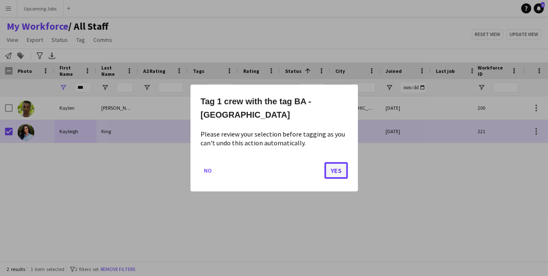
click at [336, 162] on button "Yes" at bounding box center [335, 170] width 23 height 17
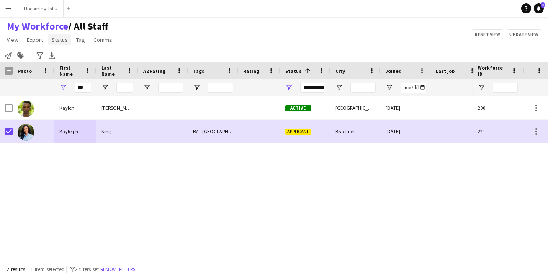
click at [60, 40] on span "Status" at bounding box center [59, 40] width 16 height 8
click at [68, 64] on link "Edit" at bounding box center [77, 58] width 59 height 18
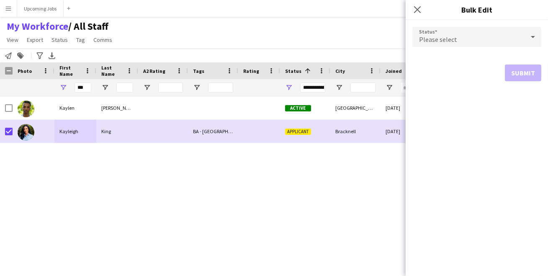
click at [456, 39] on div "Please select" at bounding box center [468, 37] width 112 height 20
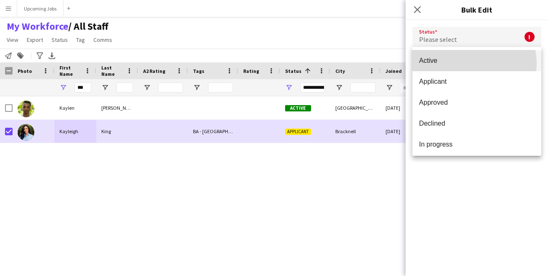
click at [463, 64] on span "Active" at bounding box center [477, 61] width 116 height 8
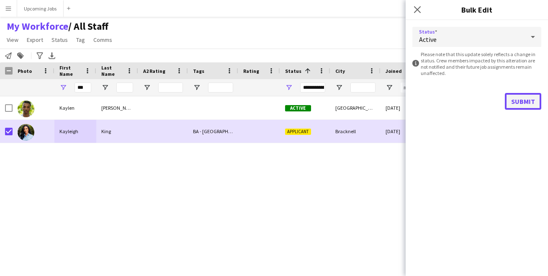
click at [520, 103] on button "Submit" at bounding box center [523, 101] width 36 height 17
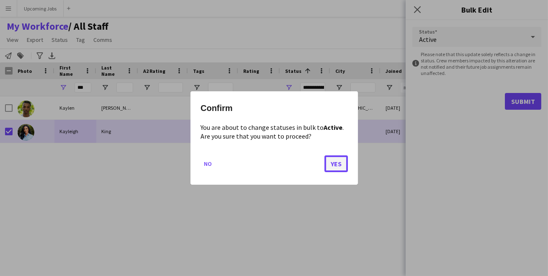
click at [332, 162] on button "Yes" at bounding box center [335, 163] width 23 height 17
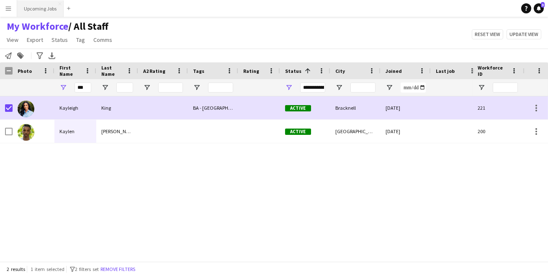
click at [44, 13] on button "Upcoming Jobs Close" at bounding box center [40, 8] width 46 height 16
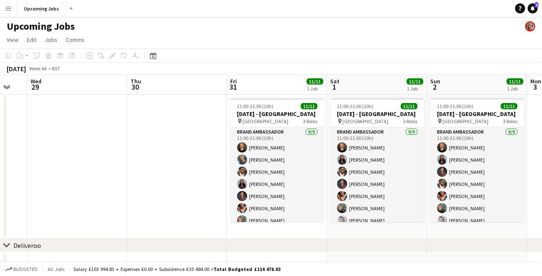
click at [12, 9] on button "Menu" at bounding box center [8, 8] width 17 height 17
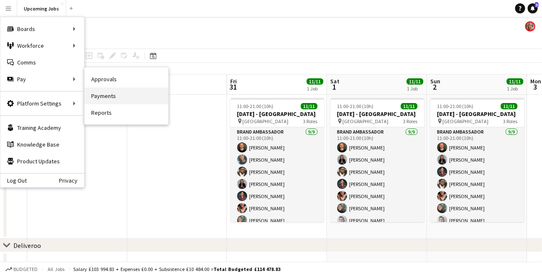
click at [114, 92] on link "Payments" at bounding box center [127, 95] width 84 height 17
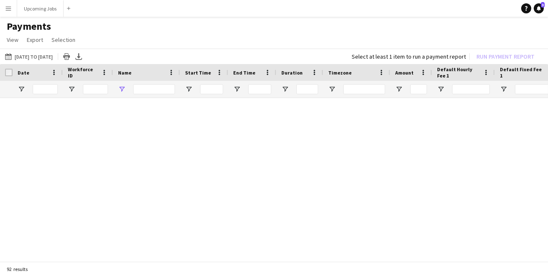
type input "*****"
click at [144, 89] on input "*****" at bounding box center [154, 89] width 42 height 10
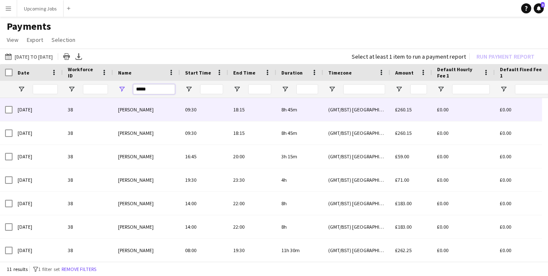
type input "*****"
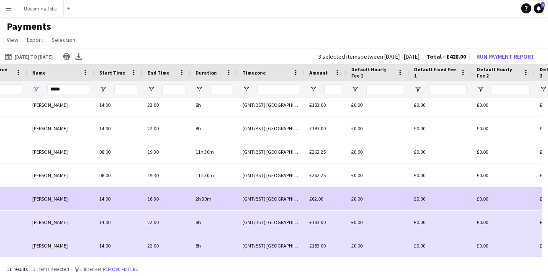
scroll to position [0, 135]
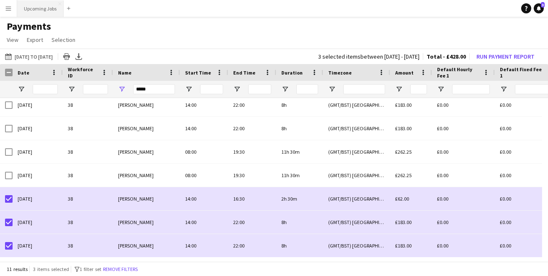
click at [33, 8] on button "Upcoming Jobs Close" at bounding box center [40, 8] width 46 height 16
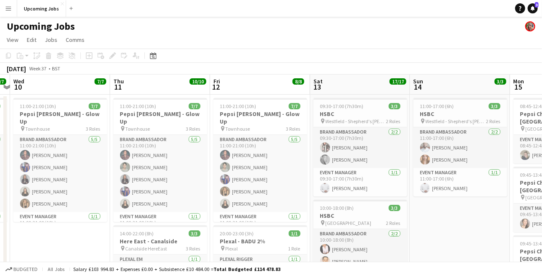
click at [12, 8] on button "Menu" at bounding box center [8, 8] width 17 height 17
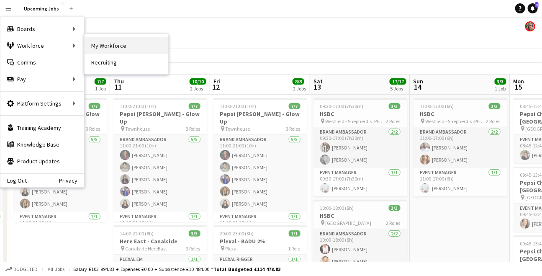
click at [98, 42] on link "My Workforce" at bounding box center [127, 45] width 84 height 17
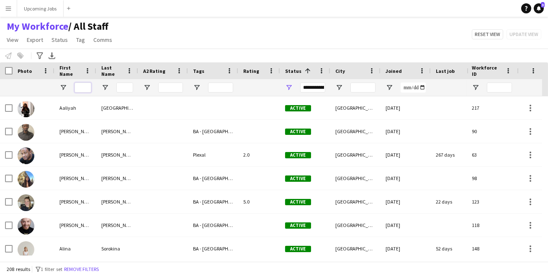
click at [85, 88] on input "First Name Filter Input" at bounding box center [83, 87] width 17 height 10
type input "*"
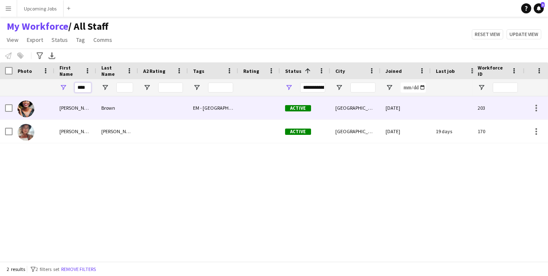
type input "****"
click at [30, 108] on img at bounding box center [26, 108] width 17 height 17
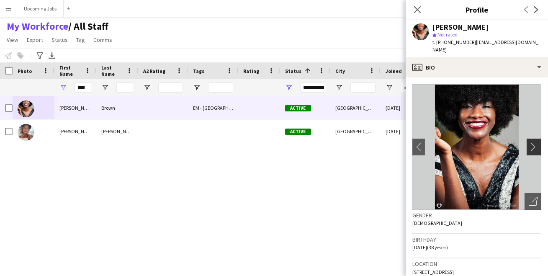
click at [529, 148] on app-icon "chevron-right" at bounding box center [535, 146] width 13 height 9
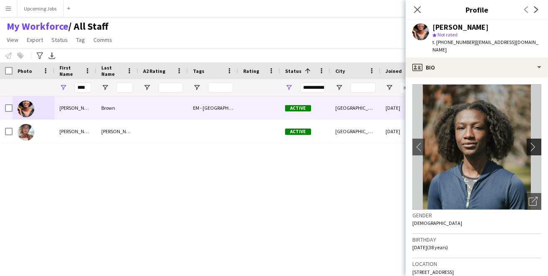
click at [529, 148] on app-icon "chevron-right" at bounding box center [535, 146] width 13 height 9
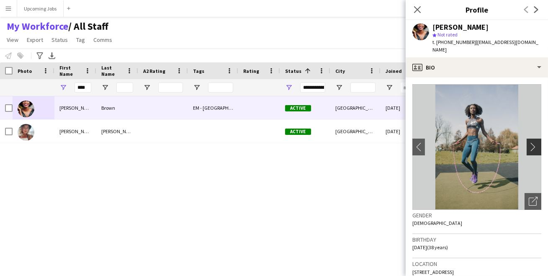
click at [529, 148] on app-icon "chevron-right" at bounding box center [535, 146] width 13 height 9
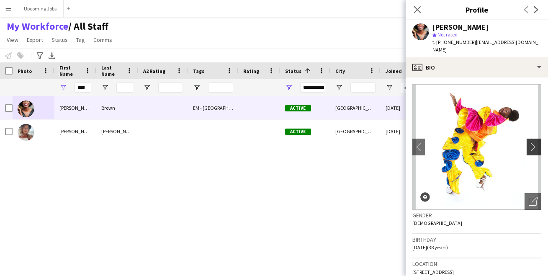
click at [529, 148] on app-icon "chevron-right" at bounding box center [535, 146] width 13 height 9
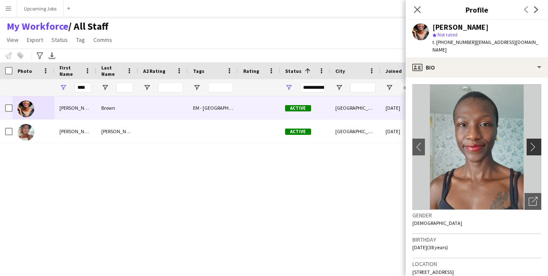
click at [529, 148] on app-icon "chevron-right" at bounding box center [535, 146] width 13 height 9
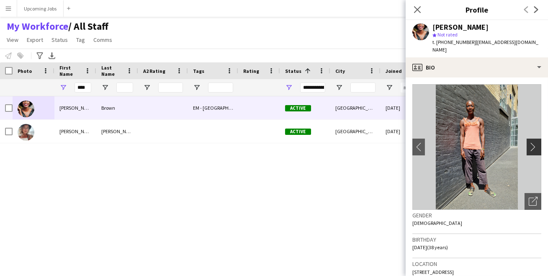
click at [529, 148] on app-icon "chevron-right" at bounding box center [535, 146] width 13 height 9
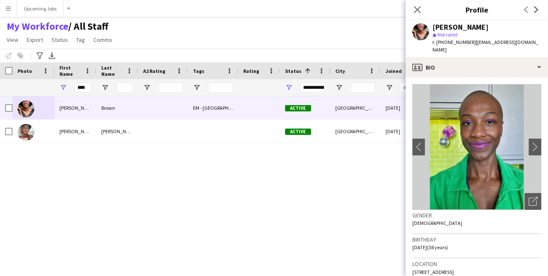
copy div "Bio Bio Company application Company application Employment Employment About you…"
click at [486, 224] on div "Gender [DEMOGRAPHIC_DATA]" at bounding box center [476, 222] width 129 height 24
click at [529, 148] on app-icon "chevron-right" at bounding box center [535, 146] width 13 height 9
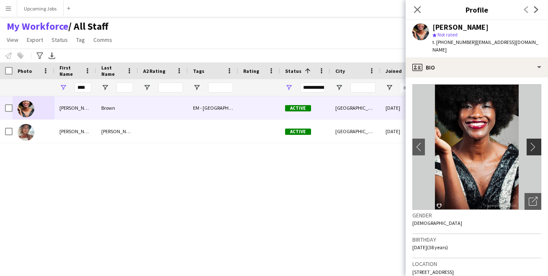
click at [529, 148] on app-icon "chevron-right" at bounding box center [535, 146] width 13 height 9
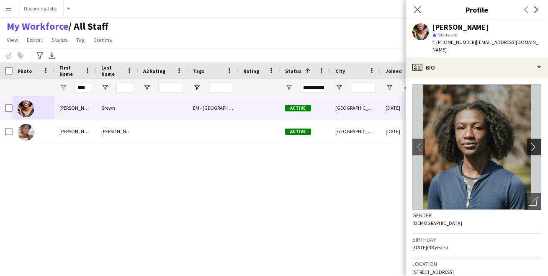
click at [529, 148] on app-icon "chevron-right" at bounding box center [535, 146] width 13 height 9
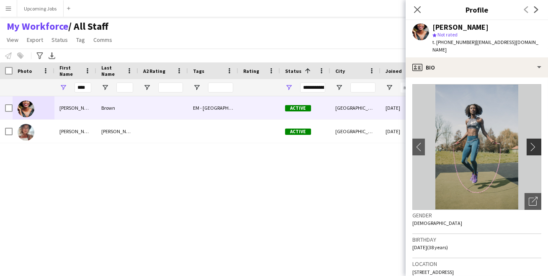
click at [529, 148] on app-icon "chevron-right" at bounding box center [535, 146] width 13 height 9
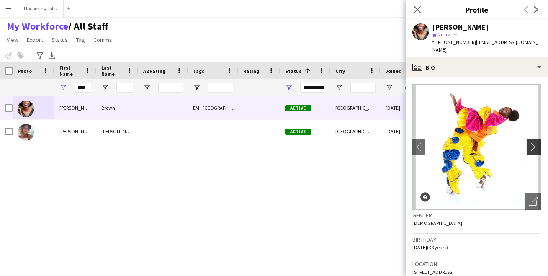
click at [529, 148] on app-icon "chevron-right" at bounding box center [535, 146] width 13 height 9
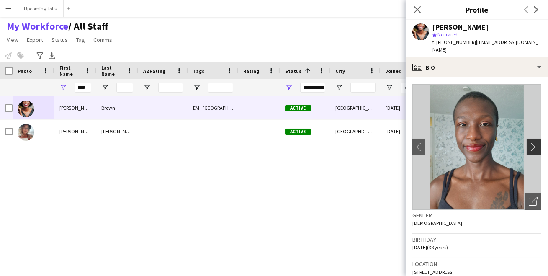
click at [529, 148] on app-icon "chevron-right" at bounding box center [535, 146] width 13 height 9
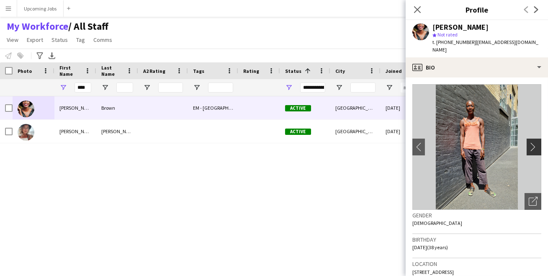
click at [529, 148] on app-icon "chevron-right" at bounding box center [535, 146] width 13 height 9
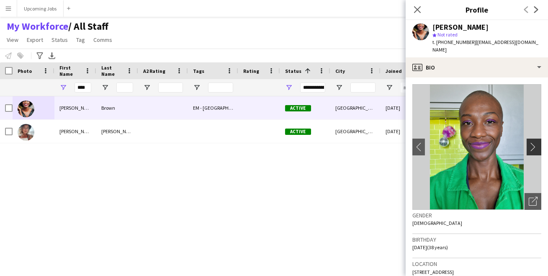
click at [529, 148] on app-icon "chevron-right" at bounding box center [535, 146] width 13 height 9
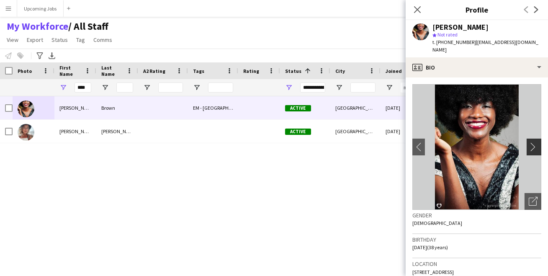
click at [529, 148] on app-icon "chevron-right" at bounding box center [535, 146] width 13 height 9
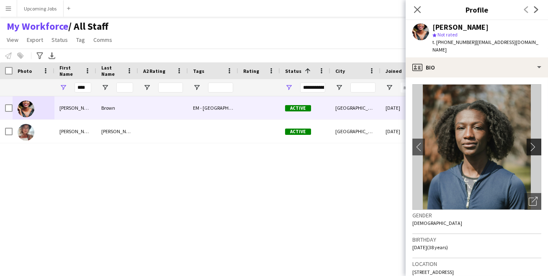
click at [529, 148] on app-icon "chevron-right" at bounding box center [535, 146] width 13 height 9
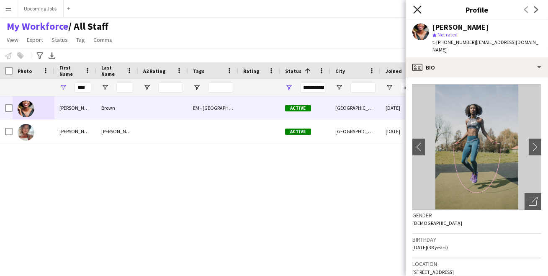
click at [415, 8] on icon at bounding box center [417, 9] width 8 height 8
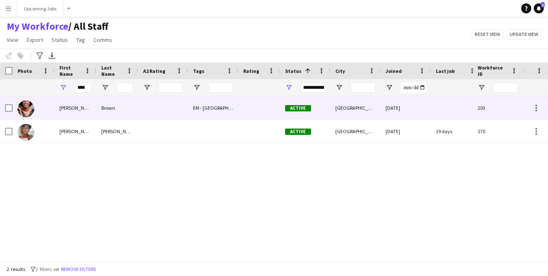
click at [20, 105] on img at bounding box center [26, 108] width 17 height 17
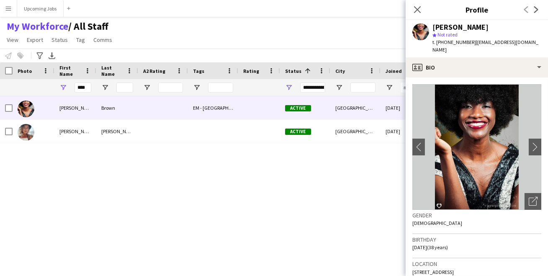
scroll to position [370, 0]
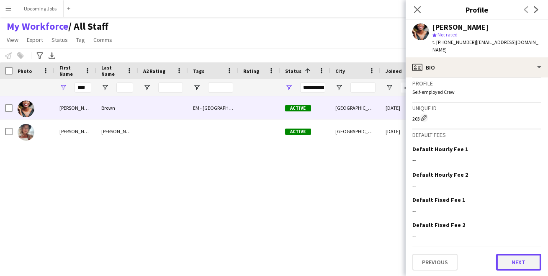
click at [523, 255] on button "Next" at bounding box center [518, 262] width 45 height 17
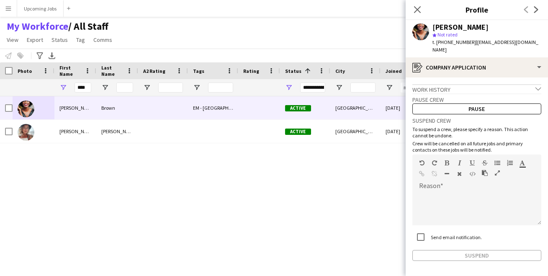
scroll to position [31, 0]
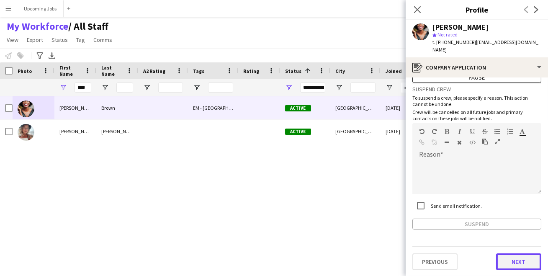
click at [525, 266] on button "Next" at bounding box center [518, 261] width 45 height 17
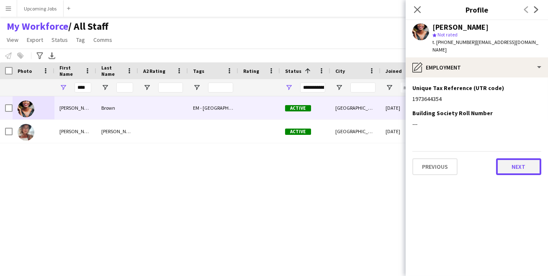
click at [518, 171] on button "Next" at bounding box center [518, 166] width 45 height 17
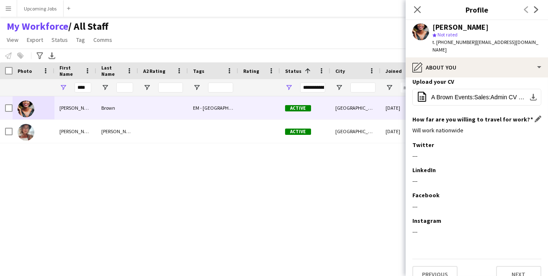
scroll to position [121, 0]
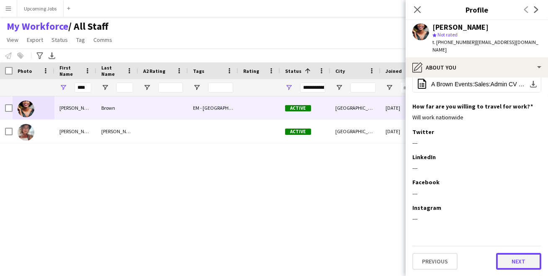
click at [503, 255] on button "Next" at bounding box center [518, 261] width 45 height 17
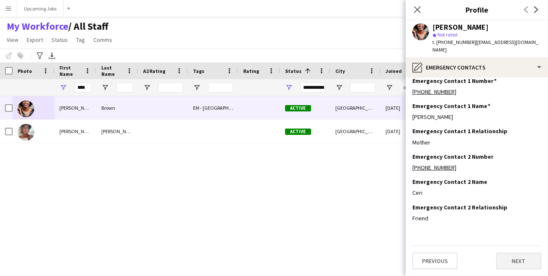
scroll to position [0, 0]
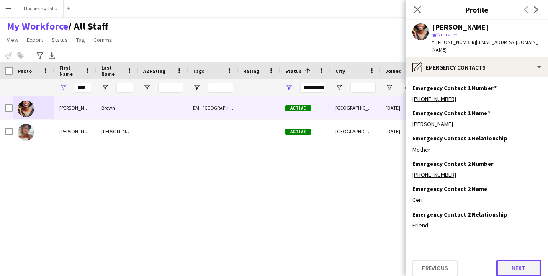
click at [502, 265] on button "Next" at bounding box center [518, 268] width 45 height 17
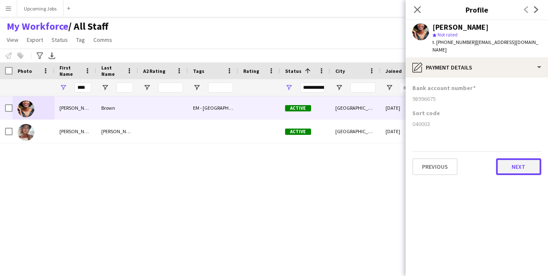
click at [506, 165] on button "Next" at bounding box center [518, 166] width 45 height 17
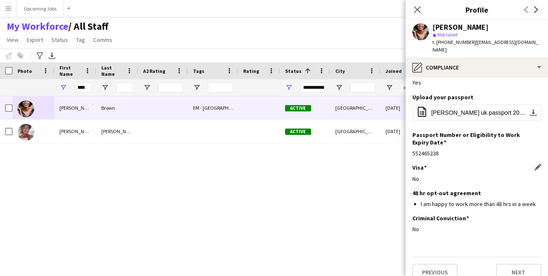
scroll to position [52, 0]
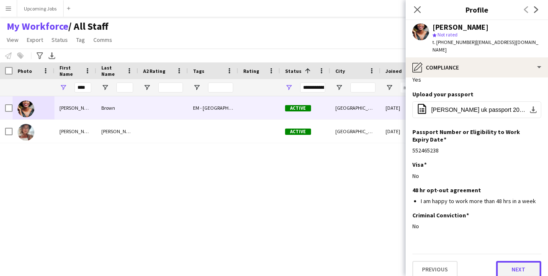
click at [505, 261] on button "Next" at bounding box center [518, 269] width 45 height 17
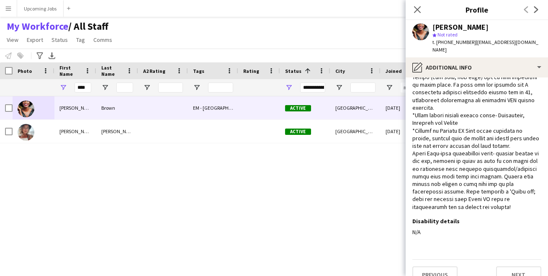
scroll to position [205, 0]
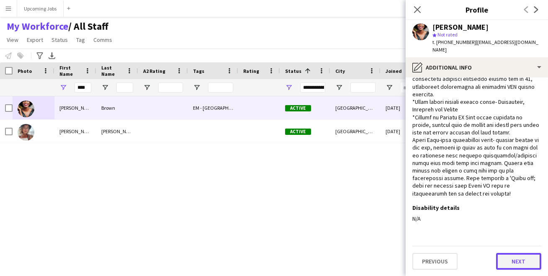
click at [509, 258] on button "Next" at bounding box center [518, 261] width 45 height 17
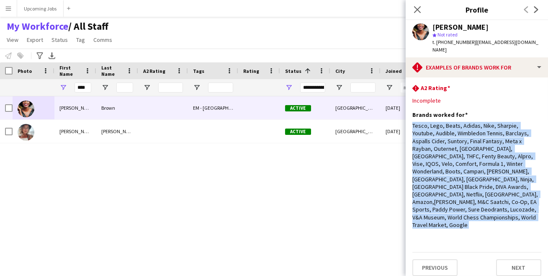
drag, startPoint x: 413, startPoint y: 125, endPoint x: 468, endPoint y: 231, distance: 118.9
click at [468, 231] on app-section-data-types "rhombus-alert A2 Rating Edit this field Incomplete Brands worked for Edit this …" at bounding box center [477, 176] width 142 height 198
copy div "Tesco, Lego, Beats, Adidas, Nike, Sharpie, Youtube, Audible, Wimbledon Tennis, …"
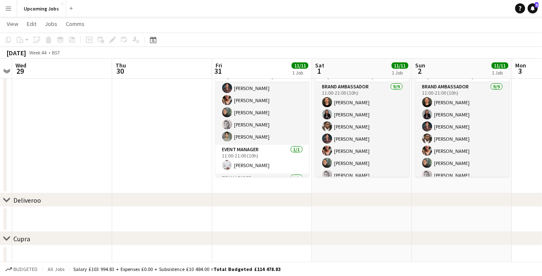
scroll to position [0, 288]
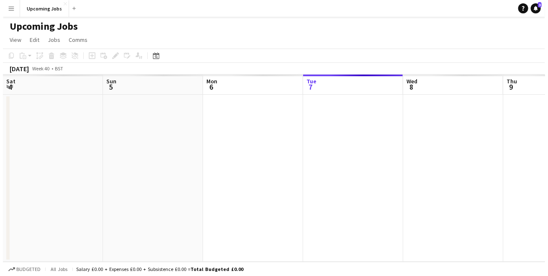
scroll to position [0, 200]
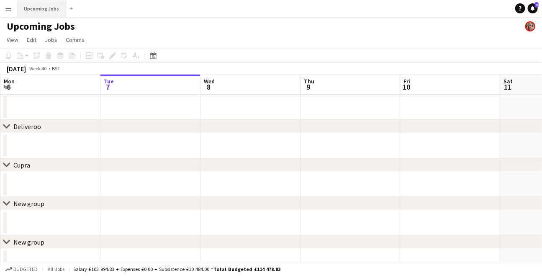
click at [40, 10] on button "Upcoming Jobs Close" at bounding box center [41, 8] width 49 height 16
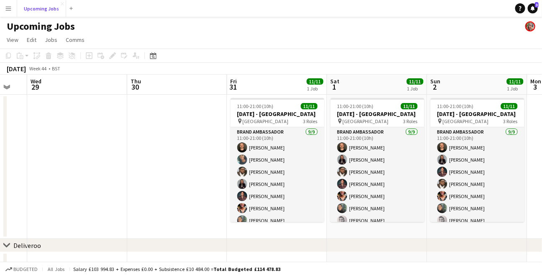
scroll to position [0, 376]
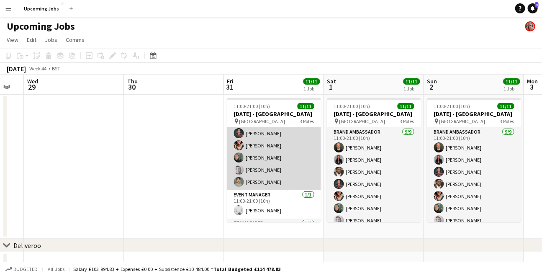
click at [265, 181] on app-card-role "Brand Ambassador [DATE] 11:00-21:00 (10h) [PERSON_NAME] [PERSON_NAME] [PERSON_N…" at bounding box center [274, 127] width 94 height 126
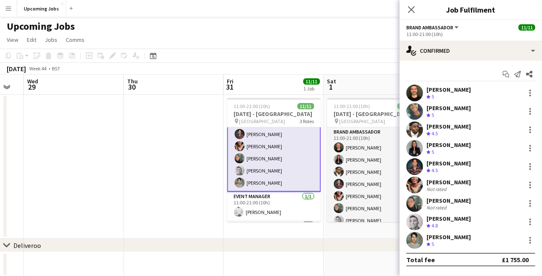
scroll to position [64, 0]
click at [437, 236] on div "[PERSON_NAME]" at bounding box center [449, 237] width 44 height 8
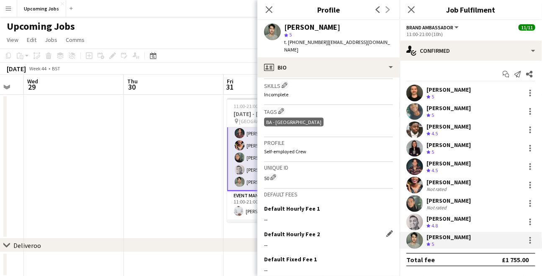
scroll to position [350, 0]
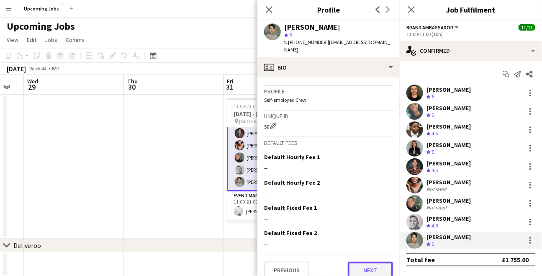
click at [363, 262] on button "Next" at bounding box center [370, 270] width 45 height 17
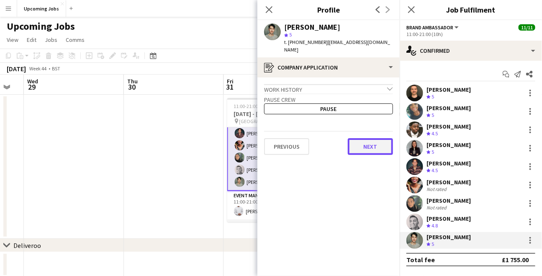
click at [372, 144] on button "Next" at bounding box center [370, 146] width 45 height 17
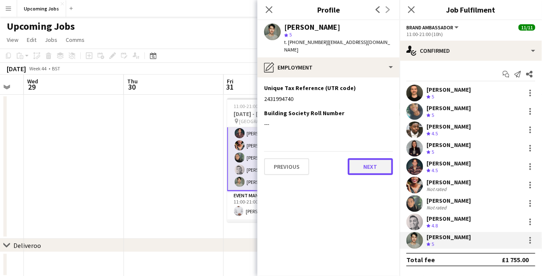
click at [371, 159] on button "Next" at bounding box center [370, 166] width 45 height 17
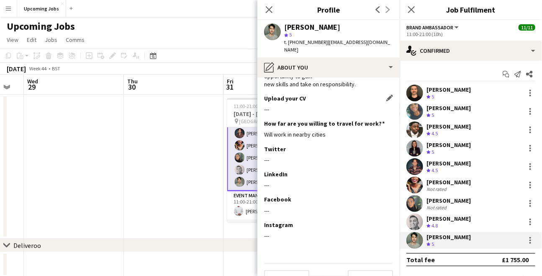
scroll to position [93, 0]
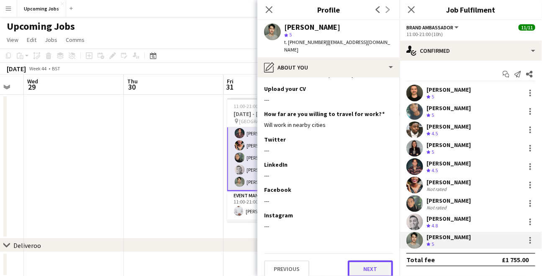
click at [357, 260] on button "Next" at bounding box center [370, 268] width 45 height 17
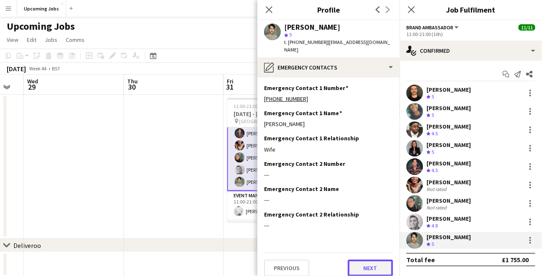
click at [357, 260] on button "Next" at bounding box center [370, 268] width 45 height 17
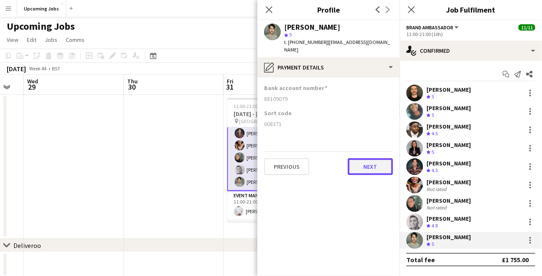
click at [365, 158] on button "Next" at bounding box center [370, 166] width 45 height 17
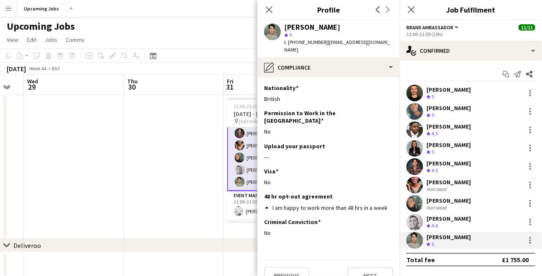
click at [436, 113] on div "Crew rating 5" at bounding box center [431, 115] width 9 height 7
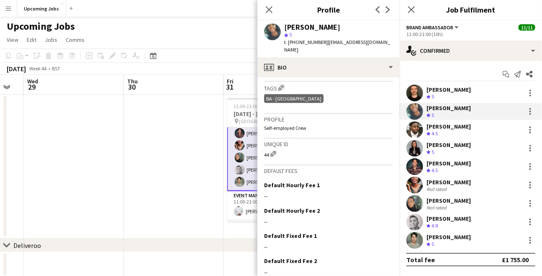
scroll to position [351, 0]
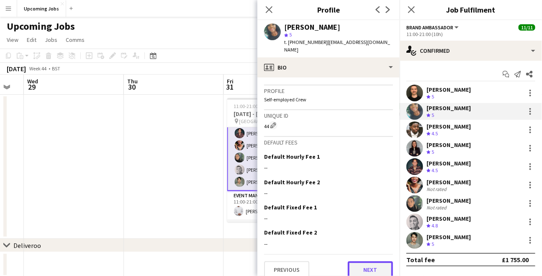
click at [361, 261] on button "Next" at bounding box center [370, 269] width 45 height 17
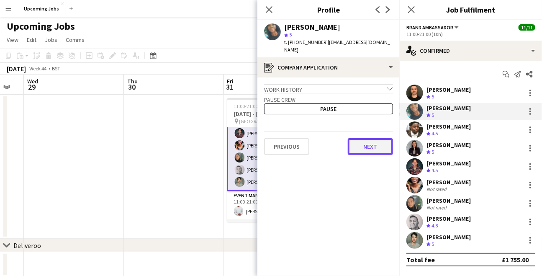
click at [368, 138] on button "Next" at bounding box center [370, 146] width 45 height 17
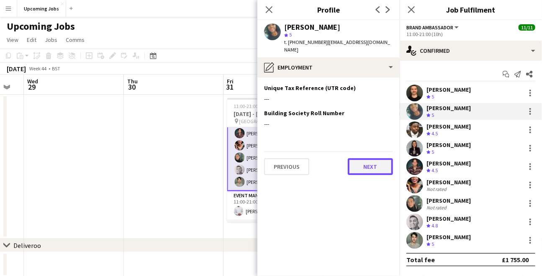
click at [375, 160] on button "Next" at bounding box center [370, 166] width 45 height 17
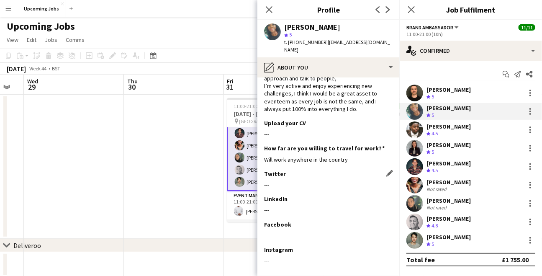
scroll to position [62, 0]
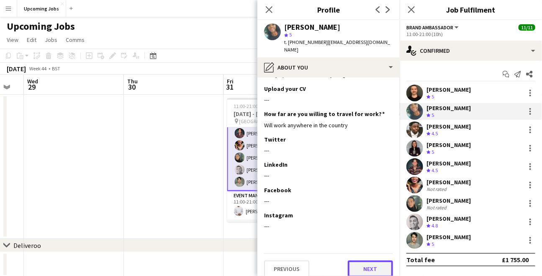
click at [362, 260] on button "Next" at bounding box center [370, 268] width 45 height 17
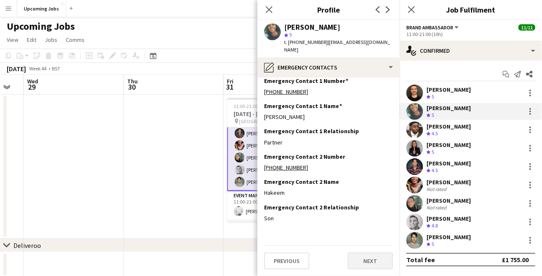
scroll to position [0, 0]
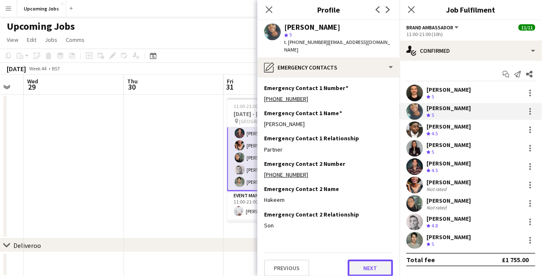
click at [362, 260] on button "Next" at bounding box center [370, 268] width 45 height 17
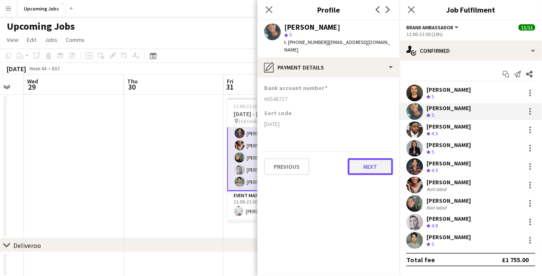
click at [370, 160] on button "Next" at bounding box center [370, 166] width 45 height 17
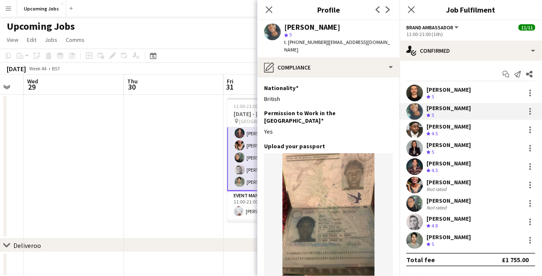
click at [436, 98] on div "Crew rating 5" at bounding box center [431, 96] width 9 height 7
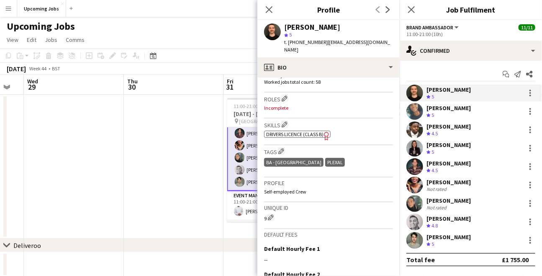
scroll to position [343, 0]
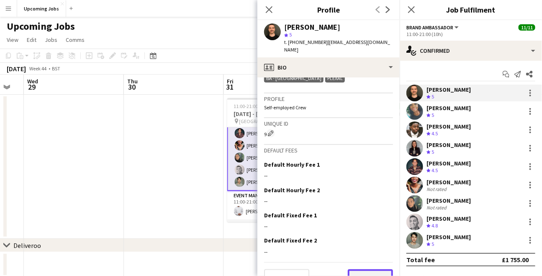
click at [368, 270] on button "Next" at bounding box center [370, 277] width 45 height 17
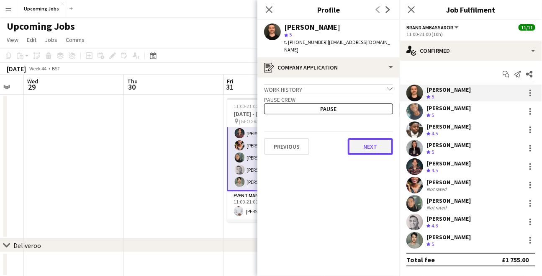
click at [373, 138] on button "Next" at bounding box center [370, 146] width 45 height 17
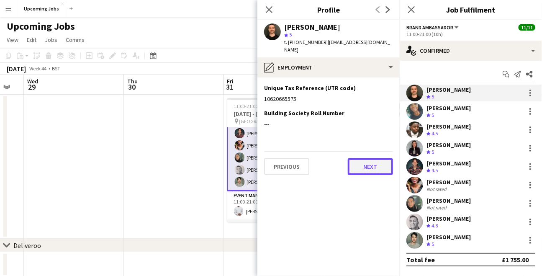
click at [371, 158] on button "Next" at bounding box center [370, 166] width 45 height 17
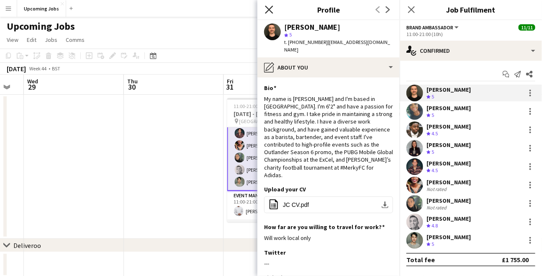
click at [266, 8] on icon "Close pop-in" at bounding box center [269, 9] width 8 height 8
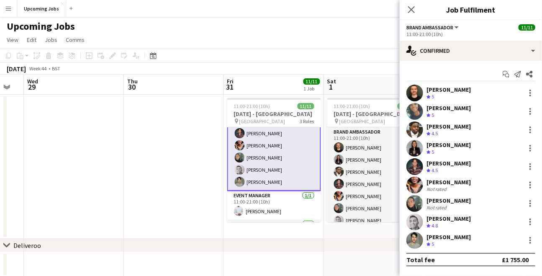
scroll to position [63, 0]
click at [12, 7] on button "Menu" at bounding box center [8, 8] width 17 height 17
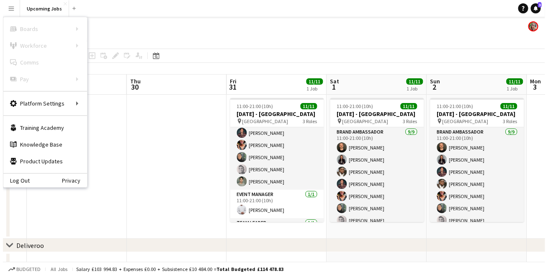
scroll to position [63, 0]
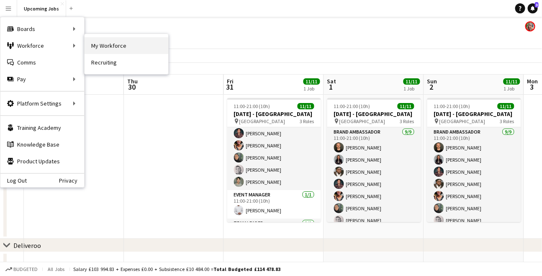
click at [114, 45] on link "My Workforce" at bounding box center [127, 45] width 84 height 17
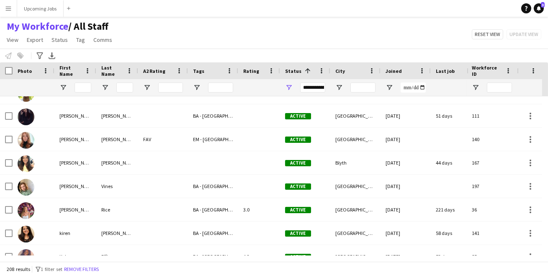
scroll to position [2315, 0]
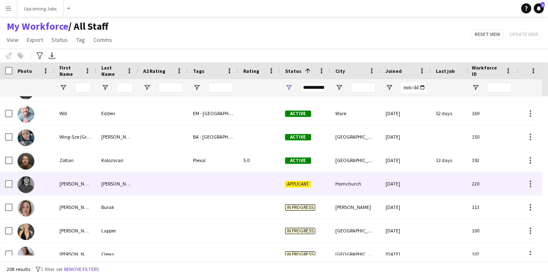
click at [27, 183] on img at bounding box center [26, 184] width 17 height 17
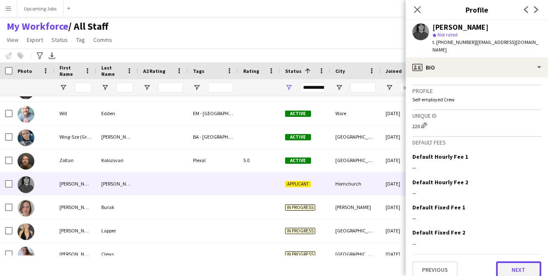
click at [514, 261] on button "Next" at bounding box center [518, 269] width 45 height 17
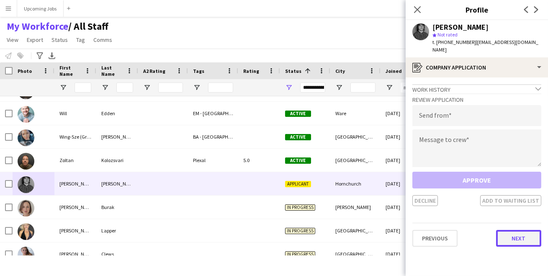
click at [519, 233] on button "Next" at bounding box center [518, 238] width 45 height 17
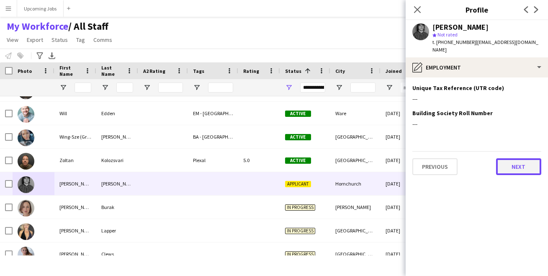
click at [518, 160] on button "Next" at bounding box center [518, 166] width 45 height 17
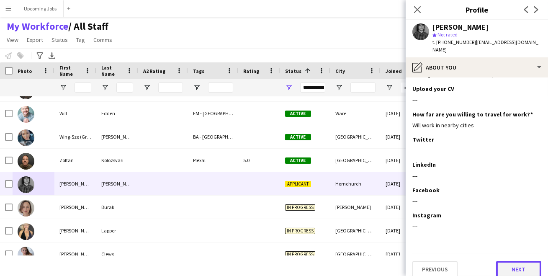
click at [518, 261] on button "Next" at bounding box center [518, 269] width 45 height 17
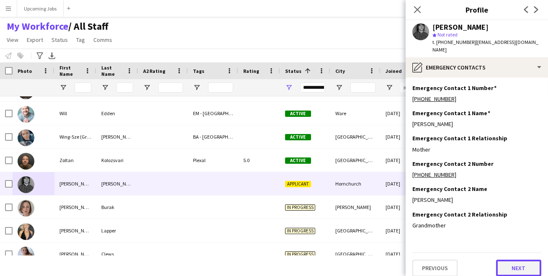
click at [518, 260] on button "Next" at bounding box center [518, 268] width 45 height 17
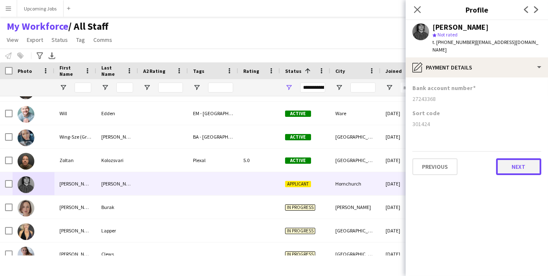
click at [508, 158] on button "Next" at bounding box center [518, 166] width 45 height 17
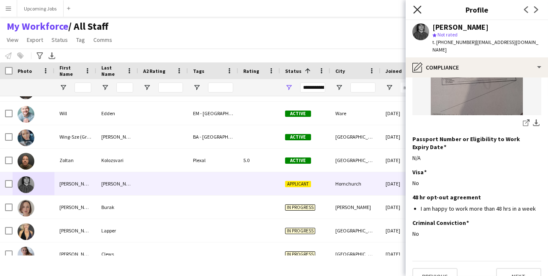
click at [416, 12] on icon "Close pop-in" at bounding box center [417, 9] width 8 height 8
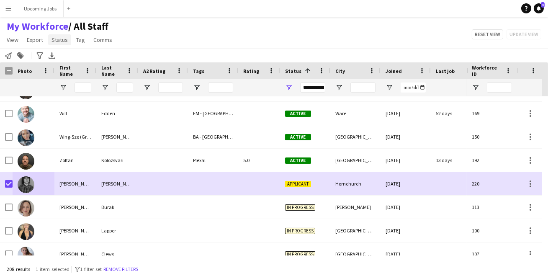
click at [55, 41] on span "Status" at bounding box center [59, 40] width 16 height 8
click at [66, 64] on link "Edit" at bounding box center [77, 58] width 59 height 18
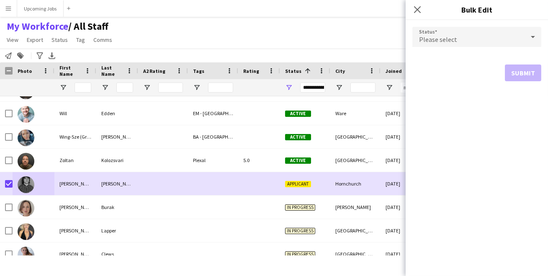
click at [455, 41] on div "Please select" at bounding box center [468, 37] width 112 height 20
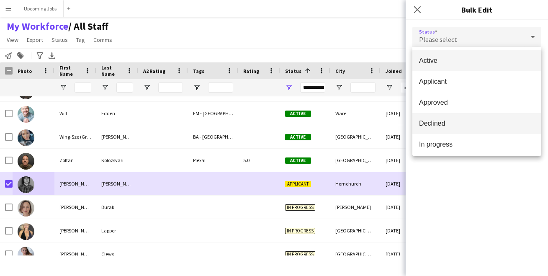
click at [460, 125] on span "Declined" at bounding box center [477, 123] width 116 height 8
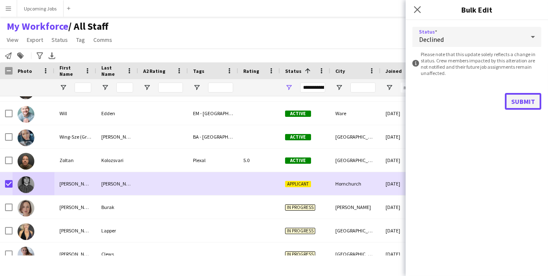
click at [524, 104] on button "Submit" at bounding box center [523, 101] width 36 height 17
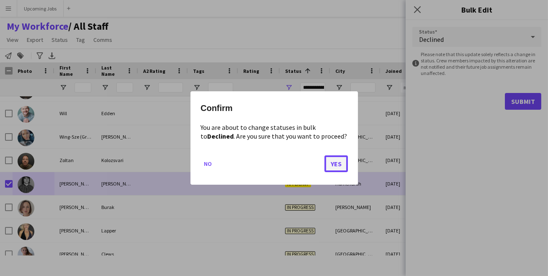
click at [337, 161] on button "Yes" at bounding box center [335, 163] width 23 height 17
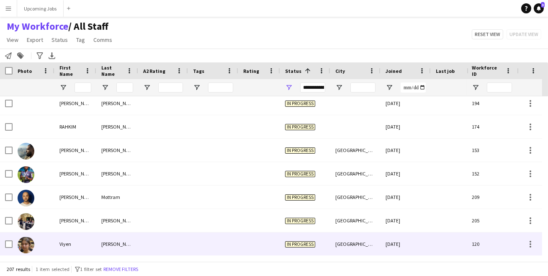
click at [183, 240] on div at bounding box center [163, 243] width 50 height 23
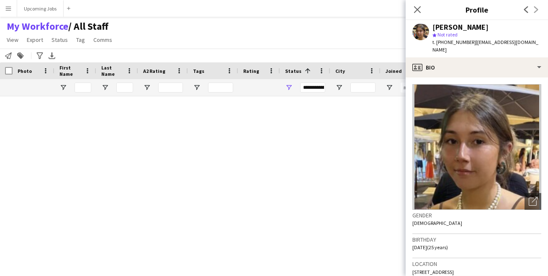
scroll to position [4693, 0]
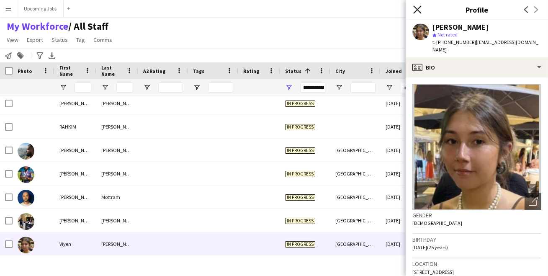
click at [416, 8] on icon at bounding box center [417, 9] width 8 height 8
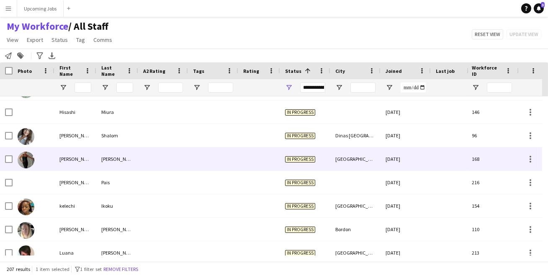
scroll to position [4515, 0]
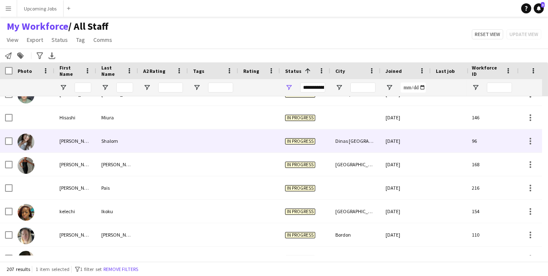
click at [39, 145] on div at bounding box center [34, 140] width 42 height 23
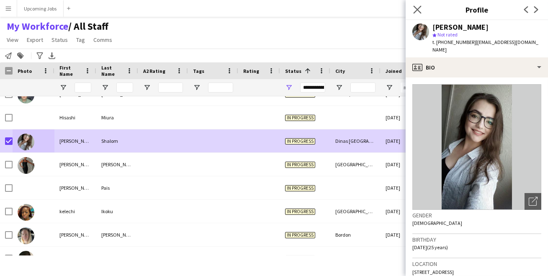
click at [417, 4] on app-icon "Close pop-in" at bounding box center [417, 10] width 12 height 12
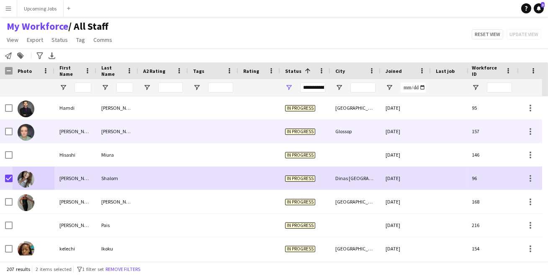
scroll to position [4475, 0]
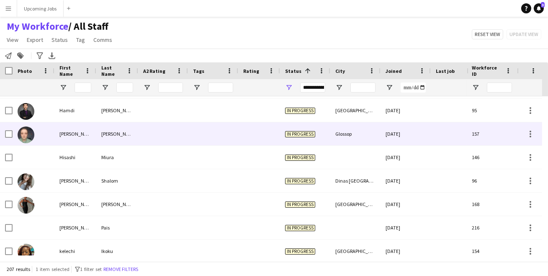
click at [31, 132] on img at bounding box center [26, 134] width 17 height 17
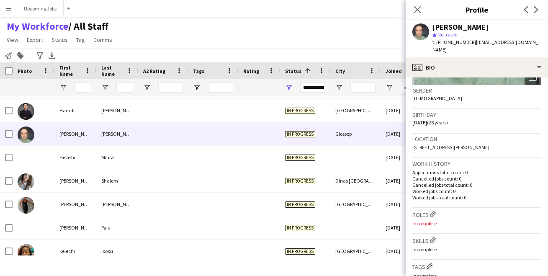
scroll to position [326, 0]
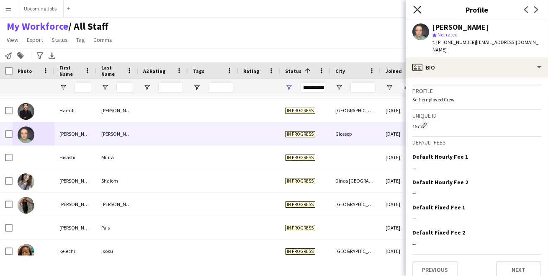
click at [417, 8] on icon at bounding box center [417, 9] width 8 height 8
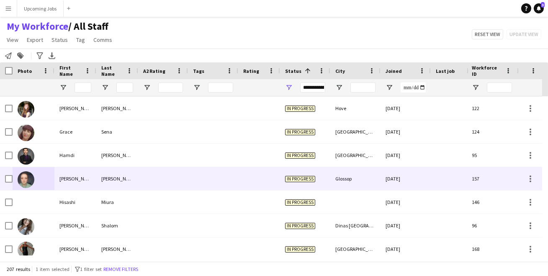
scroll to position [0, 0]
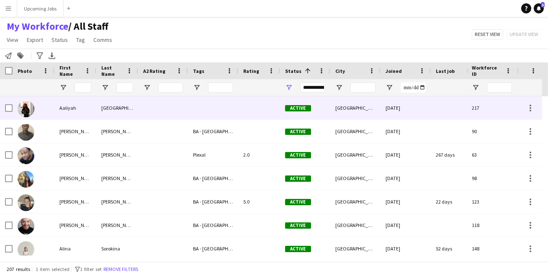
click at [26, 110] on img at bounding box center [26, 108] width 17 height 17
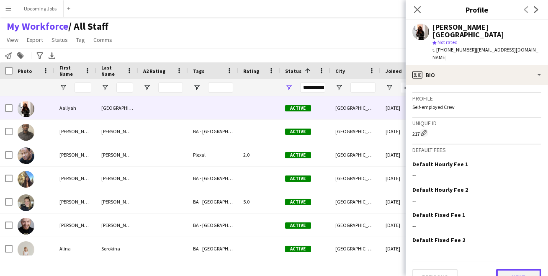
click at [516, 269] on button "Next" at bounding box center [518, 277] width 45 height 17
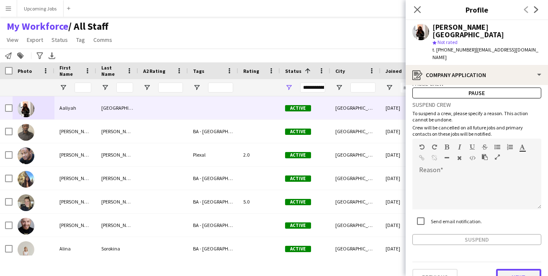
click at [517, 269] on button "Next" at bounding box center [518, 277] width 45 height 17
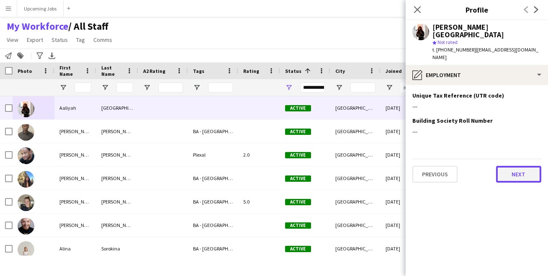
click at [514, 166] on button "Next" at bounding box center [518, 174] width 45 height 17
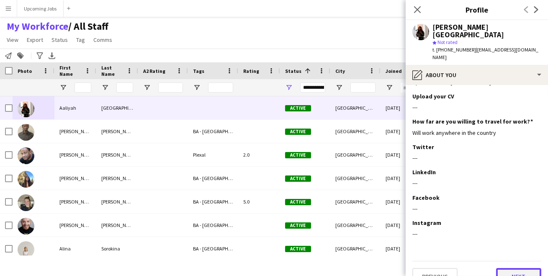
click at [515, 268] on button "Next" at bounding box center [518, 276] width 45 height 17
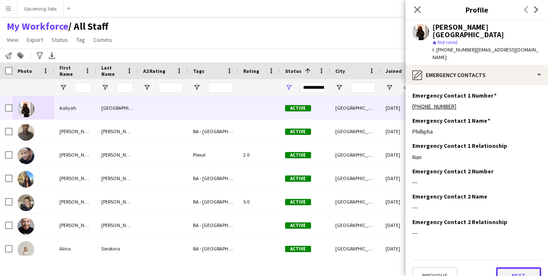
click at [514, 267] on button "Next" at bounding box center [518, 275] width 45 height 17
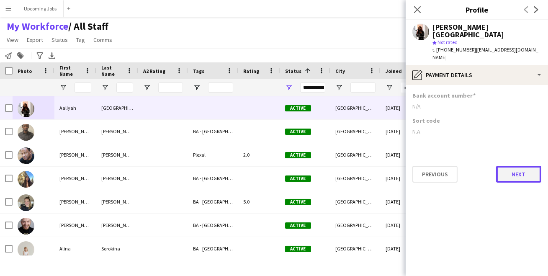
click at [513, 166] on button "Next" at bounding box center [518, 174] width 45 height 17
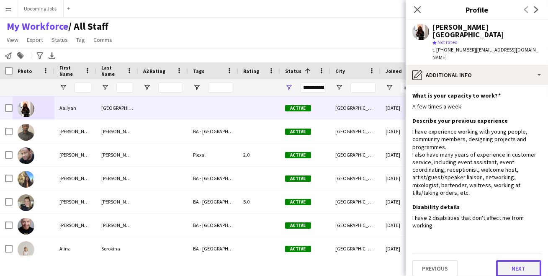
click at [515, 260] on button "Next" at bounding box center [518, 268] width 45 height 17
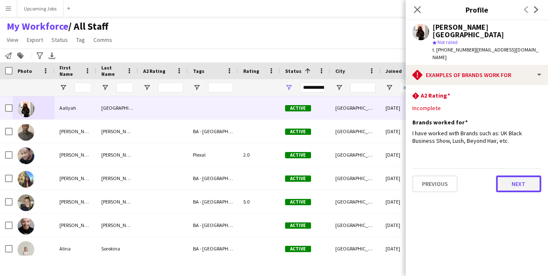
click at [514, 175] on button "Next" at bounding box center [518, 183] width 45 height 17
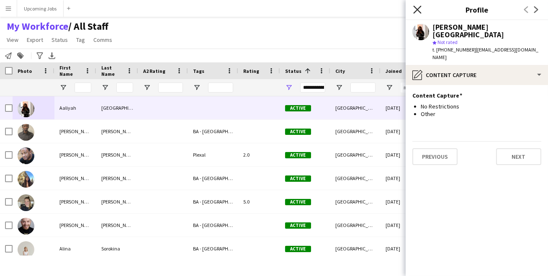
click at [414, 10] on icon "Close pop-in" at bounding box center [417, 9] width 8 height 8
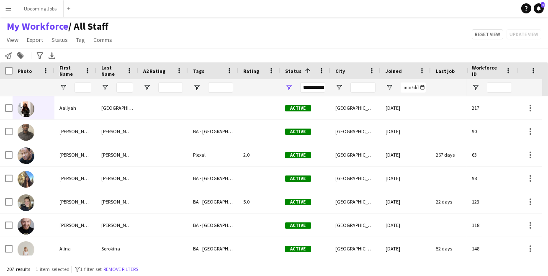
click at [396, 28] on div "My Workforce / All Staff View Views Default view All Staff London EMs London St…" at bounding box center [274, 34] width 548 height 28
click at [43, 8] on button "Upcoming Jobs Close" at bounding box center [40, 8] width 46 height 16
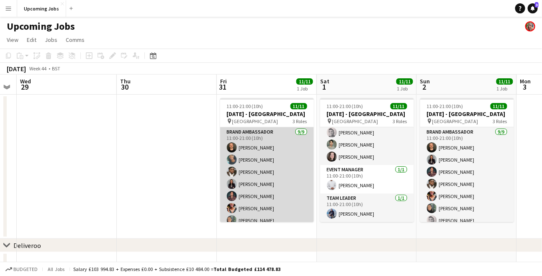
click at [256, 159] on app-card-role "Brand Ambassador [DATE] 11:00-21:00 (10h) [PERSON_NAME] [PERSON_NAME] [PERSON_N…" at bounding box center [267, 190] width 94 height 126
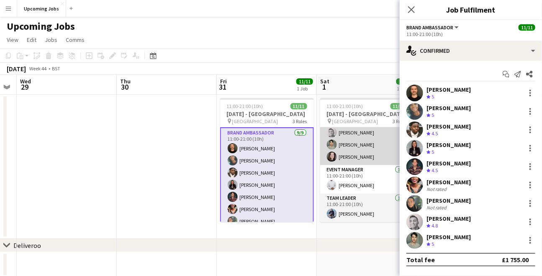
click at [355, 142] on app-card-role "Brand Ambassador 9/9 11:00-21:00 (10h) James Crouch Viktoria Kozicsko Thierry M…" at bounding box center [367, 102] width 94 height 126
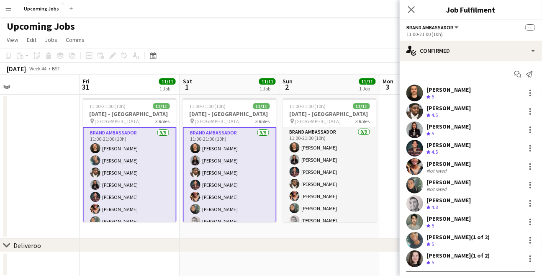
scroll to position [0, 343]
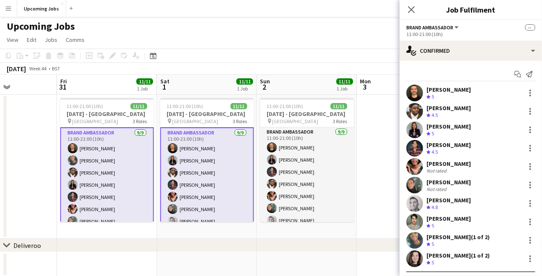
click at [172, 58] on app-toolbar "Copy Paste Paste Command V Paste with crew Command Shift V Paste linked Job Del…" at bounding box center [271, 56] width 542 height 14
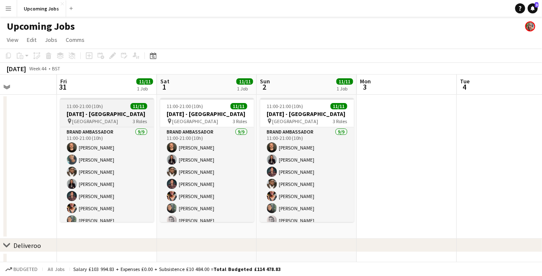
click at [97, 103] on app-job-card "11:00-21:00 (10h) 11/11 Halloween - Waterloo pin Waterloo Train Station 3 Roles…" at bounding box center [107, 160] width 94 height 124
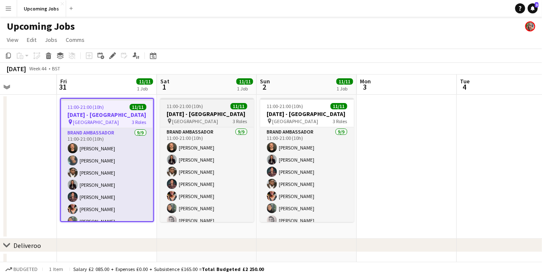
click at [190, 116] on h3 "[DATE] - [GEOGRAPHIC_DATA]" at bounding box center [207, 114] width 94 height 8
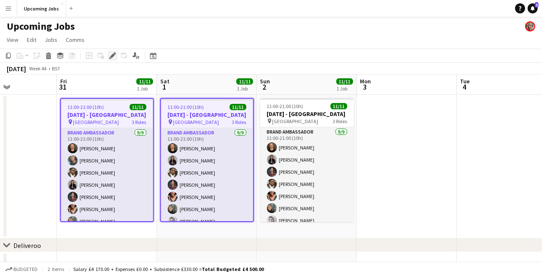
click at [111, 54] on icon "Edit" at bounding box center [112, 55] width 7 height 7
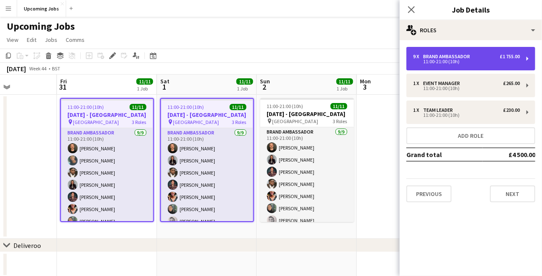
click at [447, 60] on div "11:00-21:00 (10h)" at bounding box center [466, 61] width 107 height 4
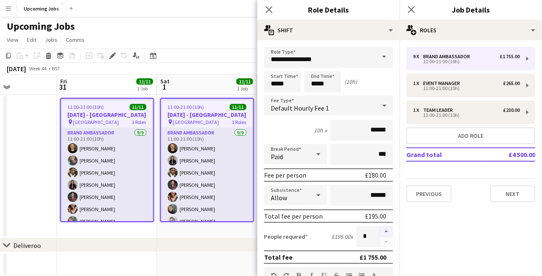
click at [380, 229] on button "button" at bounding box center [386, 231] width 13 height 11
type input "**"
click at [451, 244] on mat-expansion-panel "pencil3 General details 9 x Brand Ambassador £1 755.00 11:00-21:00 (10h) 1 x Ev…" at bounding box center [471, 158] width 142 height 236
click at [268, 10] on icon at bounding box center [269, 9] width 8 height 8
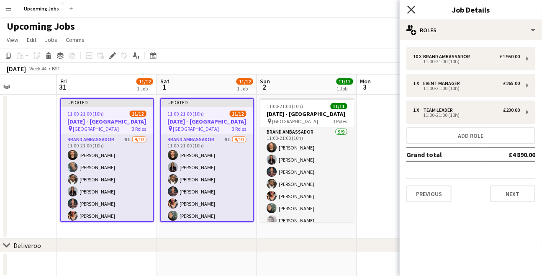
click at [412, 8] on icon "Close pop-in" at bounding box center [411, 9] width 8 height 8
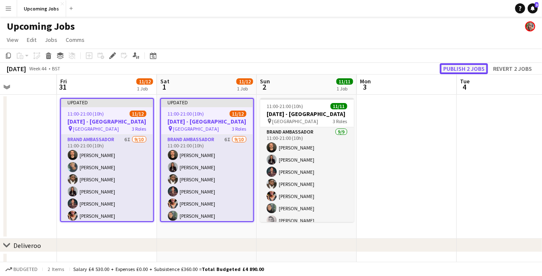
click at [462, 69] on button "Publish 2 jobs" at bounding box center [464, 68] width 48 height 11
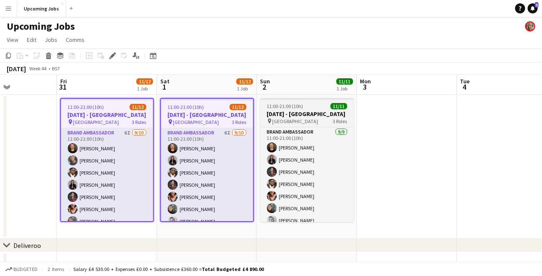
click at [296, 104] on span "11:00-21:00 (10h)" at bounding box center [285, 106] width 36 height 6
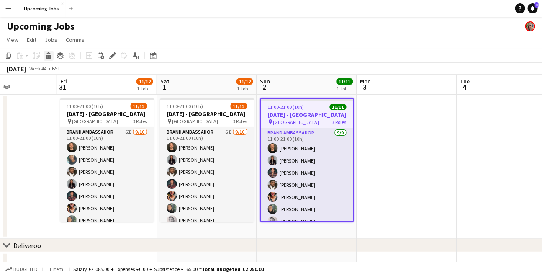
click at [48, 59] on icon at bounding box center [48, 57] width 5 height 4
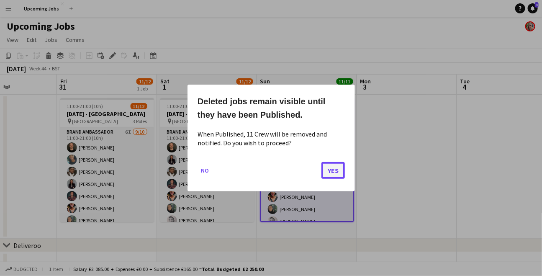
click at [331, 165] on button "Yes" at bounding box center [332, 170] width 23 height 17
